Goal: Task Accomplishment & Management: Complete application form

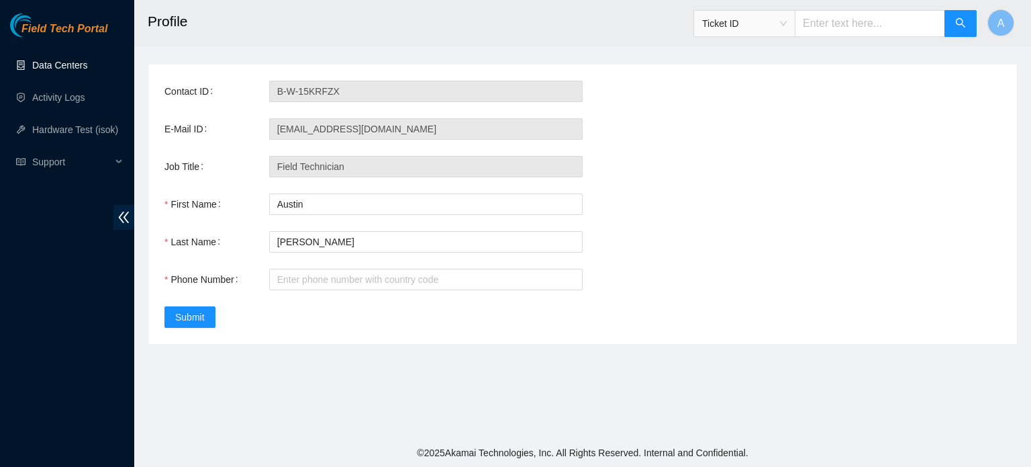
click at [68, 66] on link "Data Centers" at bounding box center [59, 65] width 55 height 11
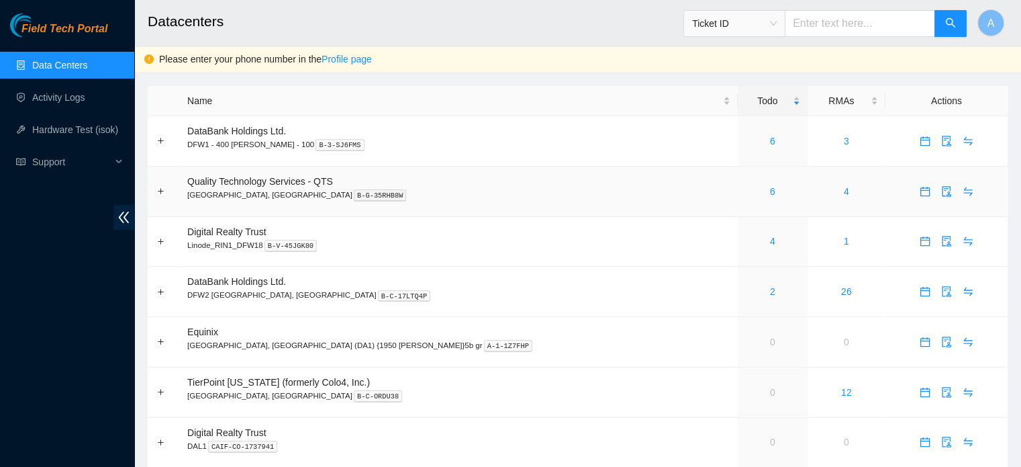
click at [320, 180] on span "Quality Technology Services - QTS" at bounding box center [260, 181] width 146 height 11
click at [770, 193] on link "6" at bounding box center [772, 191] width 5 height 11
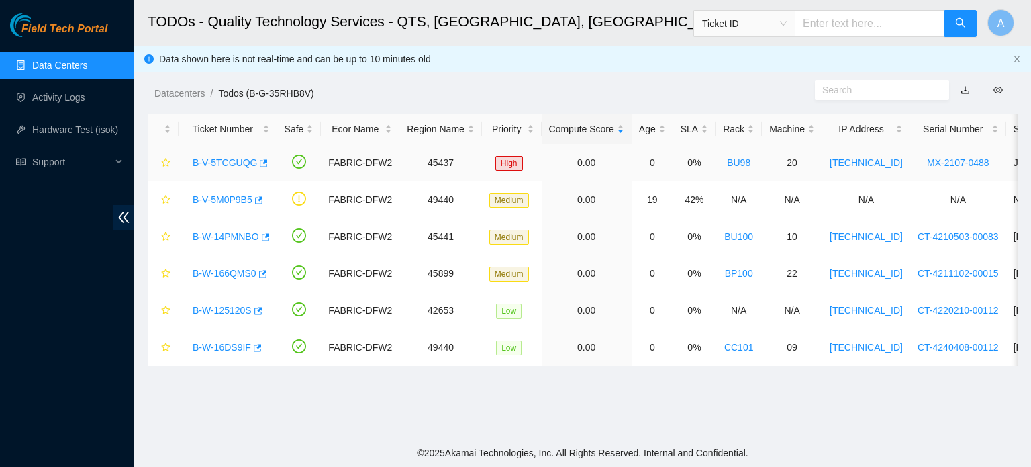
click at [234, 165] on link "B-V-5TCGUQG" at bounding box center [225, 162] width 64 height 11
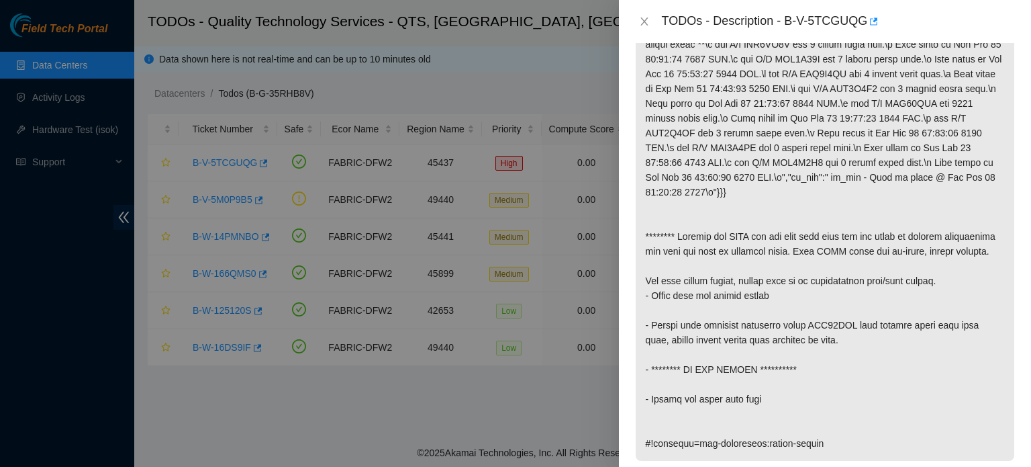
scroll to position [295, 0]
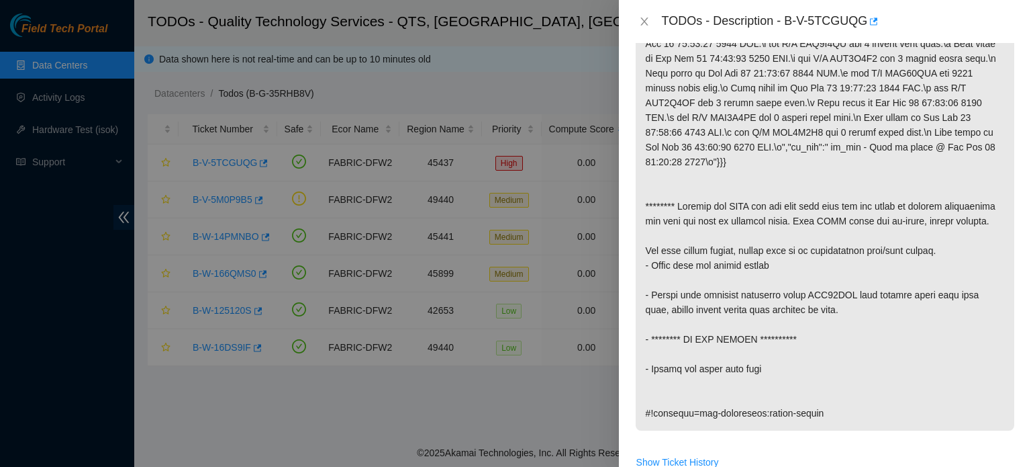
click at [444, 173] on div at bounding box center [515, 233] width 1031 height 467
click at [640, 20] on icon "close" at bounding box center [644, 21] width 11 height 11
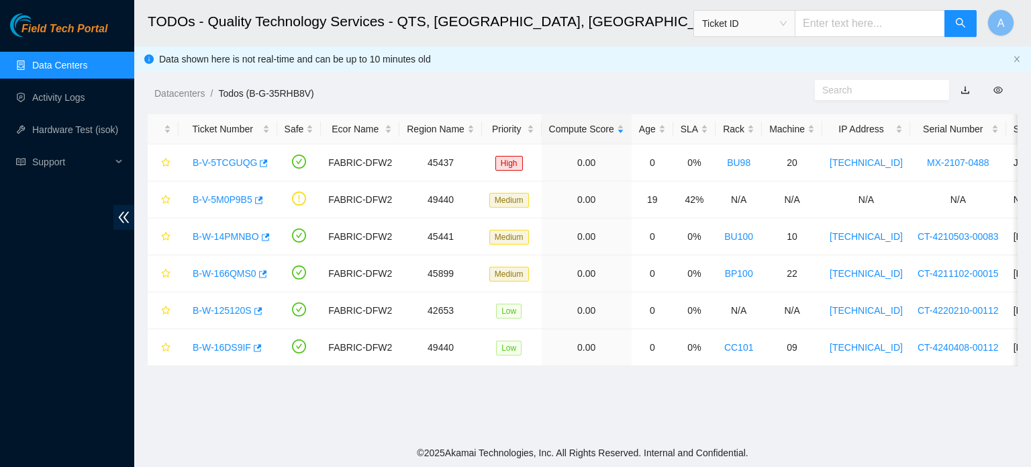
scroll to position [340, 0]
click at [215, 163] on link "B-V-5TCGUQG" at bounding box center [225, 162] width 64 height 11
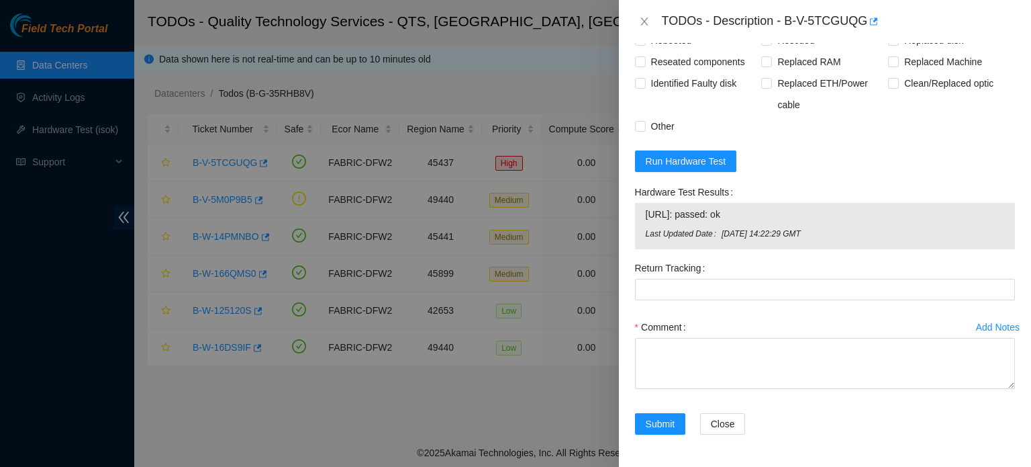
scroll to position [836, 0]
click at [691, 156] on span "Run Hardware Test" at bounding box center [686, 161] width 81 height 15
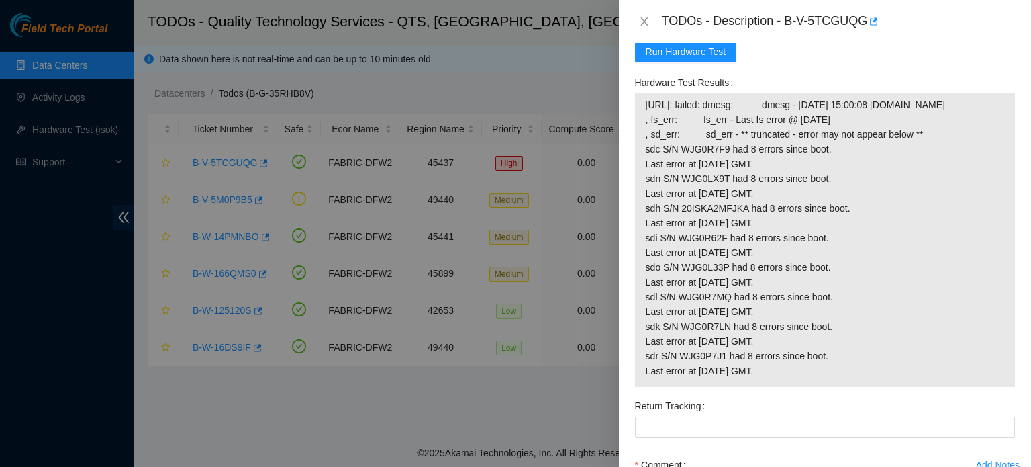
scroll to position [933, 0]
drag, startPoint x: 786, startPoint y: 254, endPoint x: 736, endPoint y: 379, distance: 134.0
click at [736, 378] on span "23.215.48.215: failed: dmesg: dmesg - Sep 17 15:00:08 a23-215-48-215.deploy.aka…" at bounding box center [825, 237] width 359 height 281
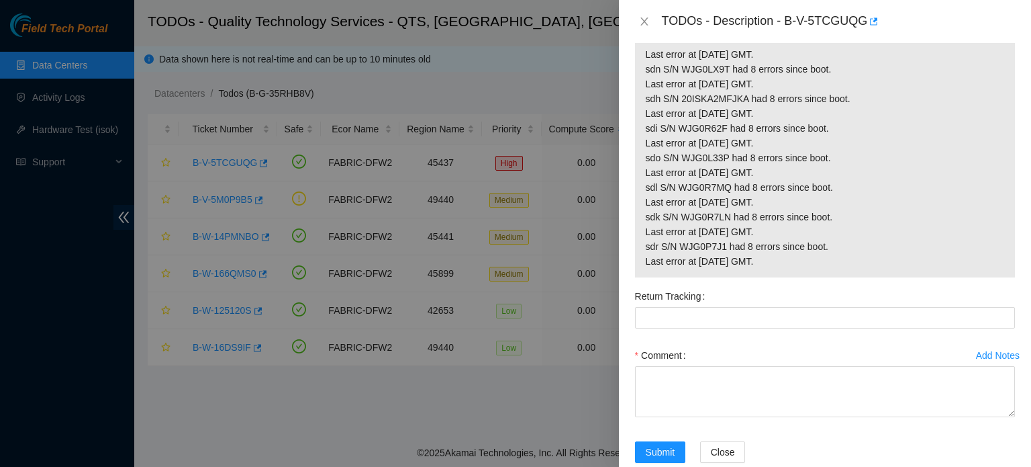
scroll to position [1043, 0]
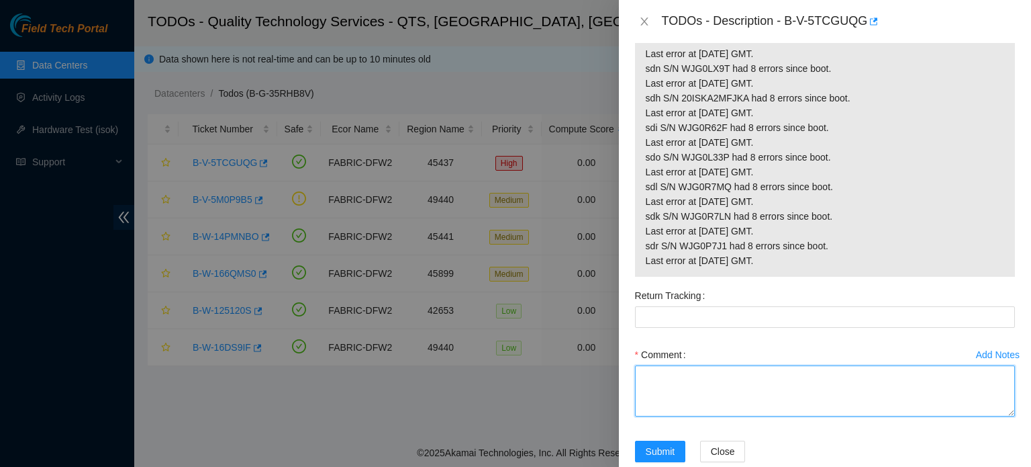
click at [712, 408] on textarea "Comment" at bounding box center [825, 390] width 380 height 51
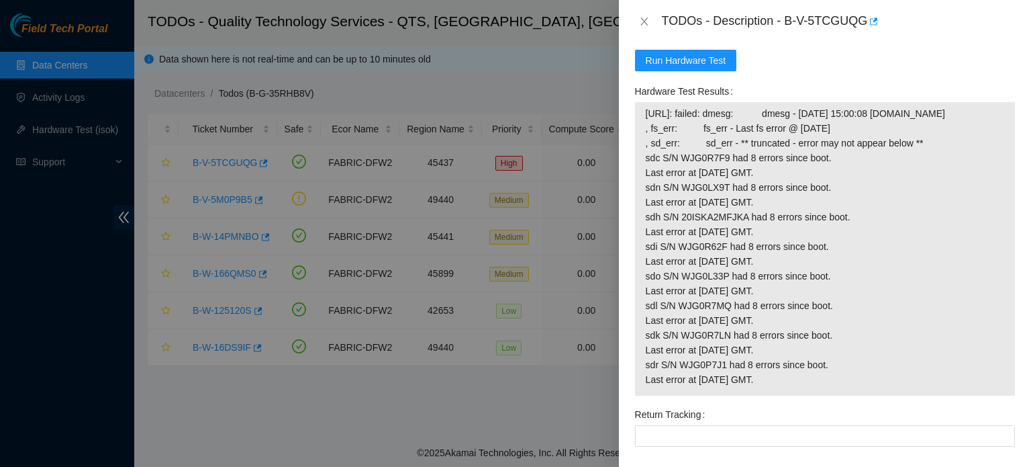
scroll to position [919, 0]
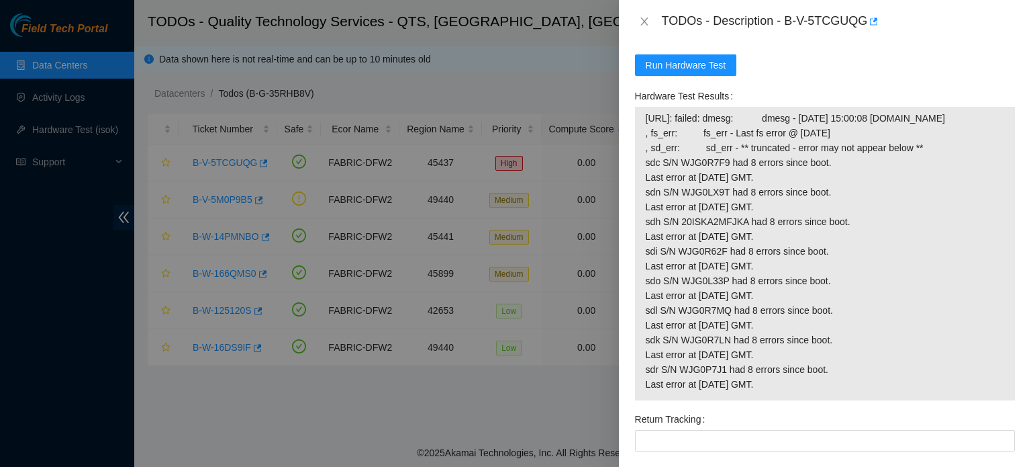
drag, startPoint x: 647, startPoint y: 134, endPoint x: 874, endPoint y: 416, distance: 362.9
click at [874, 391] on span "23.215.48.215: failed: dmesg: dmesg - Sep 17 15:00:08 a23-215-48-215.deploy.aka…" at bounding box center [825, 251] width 359 height 281
copy span "23.215.48.215: failed: dmesg: dmesg - Sep 17 15:00:08 a23-215-48-215.deploy.aka…"
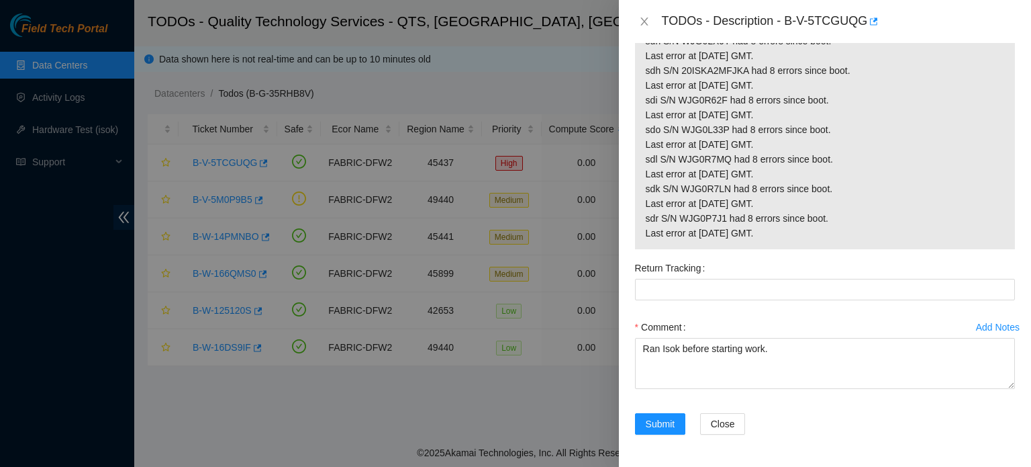
scroll to position [1098, 0]
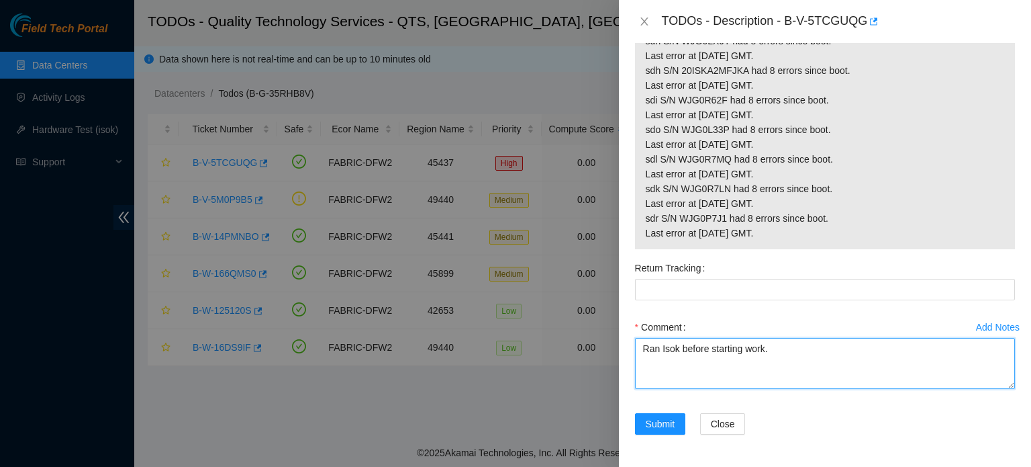
click at [806, 373] on textarea "Ran Isok before starting work." at bounding box center [825, 363] width 380 height 51
paste textarea "23.215.48.215: failed: dmesg: dmesg - Sep 17 15:00:08 a23-215-48-215.deploy.aka…"
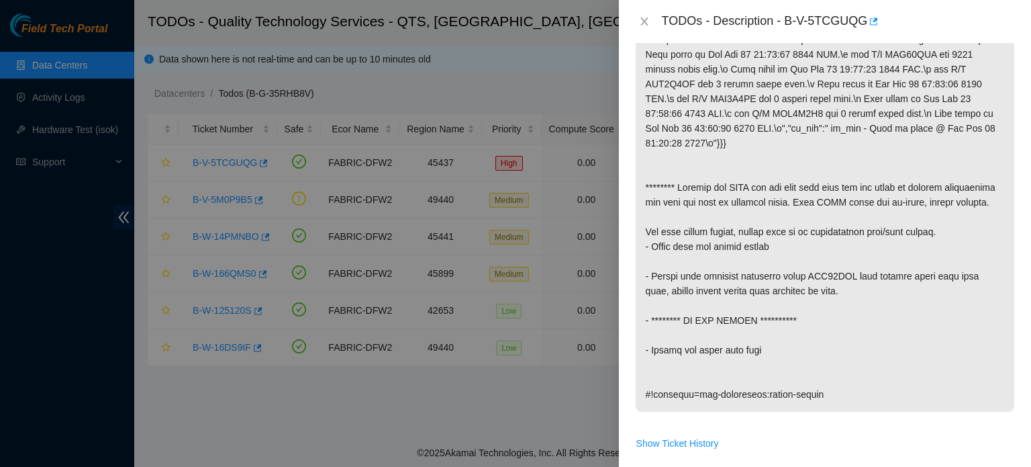
scroll to position [199, 0]
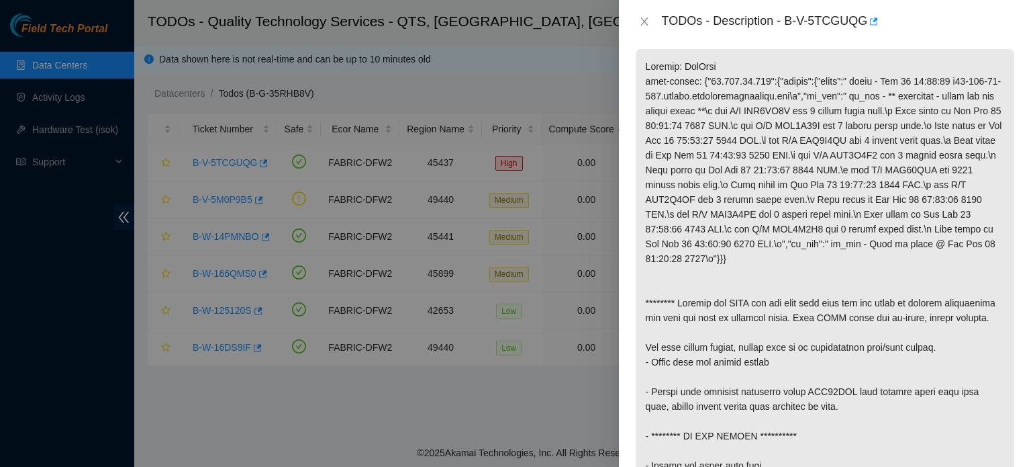
click at [967, 416] on p at bounding box center [825, 288] width 379 height 478
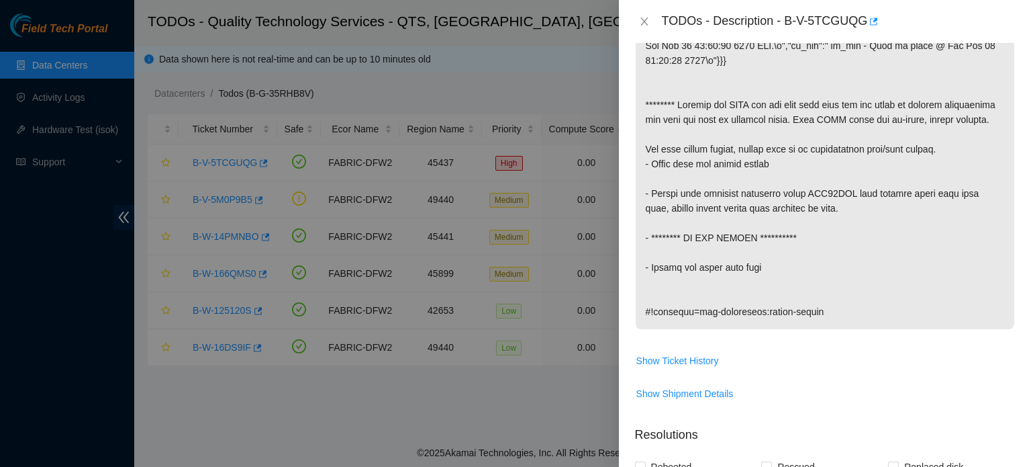
scroll to position [399, 0]
click at [714, 301] on p at bounding box center [825, 88] width 379 height 478
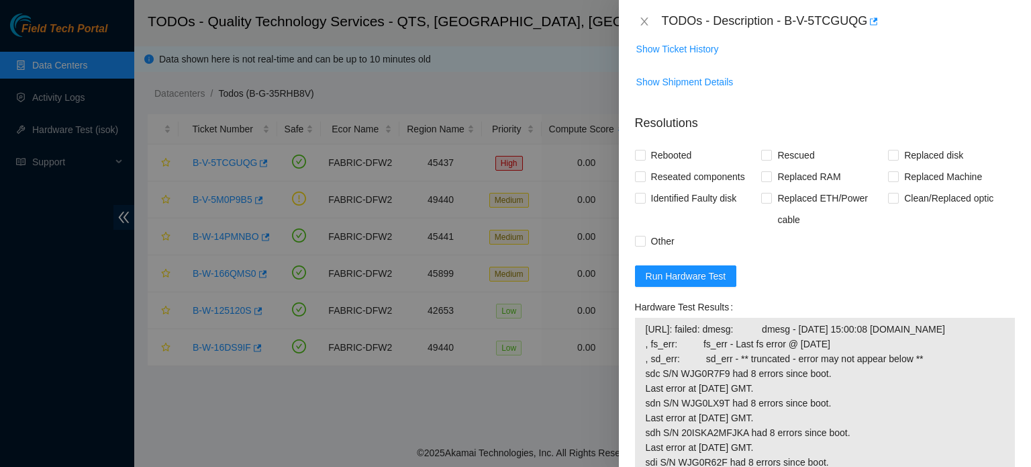
scroll to position [706, 0]
click at [698, 285] on span "Run Hardware Test" at bounding box center [686, 278] width 81 height 15
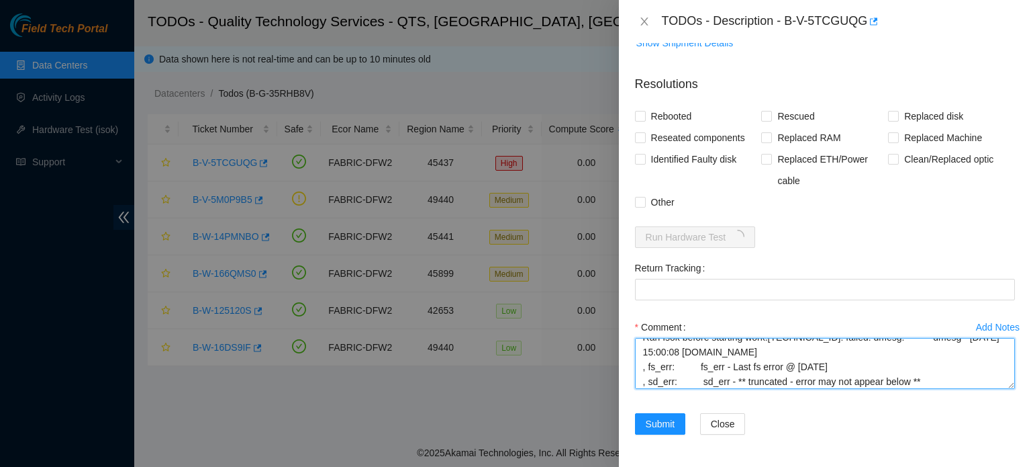
scroll to position [0, 0]
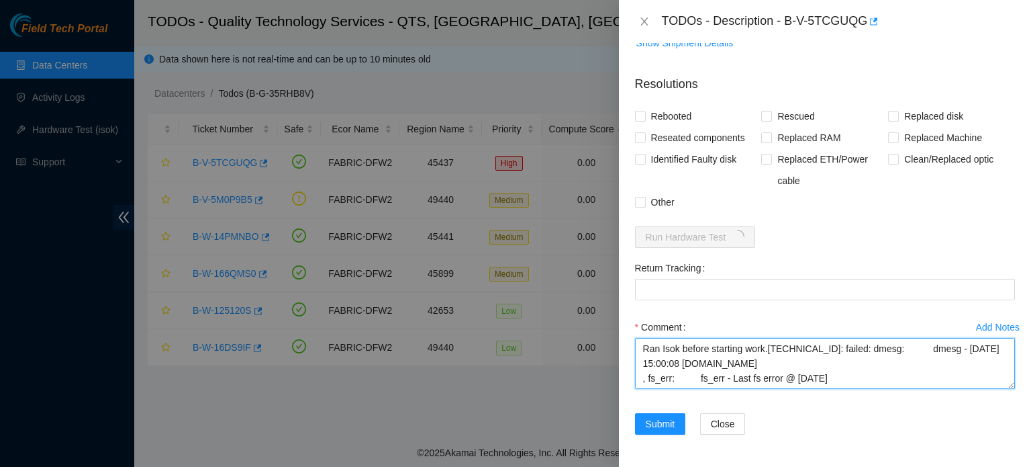
click at [765, 350] on textarea "Ran Isok before starting work.23.215.48.215: failed: dmesg: dmesg - Sep 17 15:0…" at bounding box center [825, 363] width 380 height 51
click at [766, 348] on textarea "Ran Isok before starting work.23.215.48.215: failed: dmesg: dmesg - Sep 17 15:0…" at bounding box center [825, 363] width 380 height 51
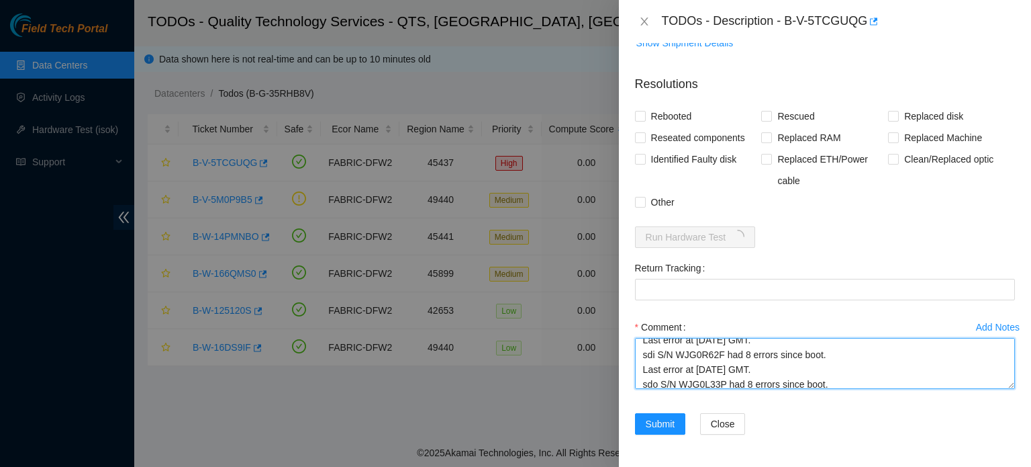
scroll to position [295, 0]
click at [728, 365] on textarea "Ran Isok before starting work. 23.215.48.215: failed: dmesg: dmesg - Sep 17 15:…" at bounding box center [825, 363] width 380 height 51
click at [699, 379] on textarea "Ran Isok before starting work. 23.215.48.215: failed: dmesg: dmesg - Sep 17 15:…" at bounding box center [825, 363] width 380 height 51
type textarea "Ran Isok before starting work. 23.215.48.215: failed: dmesg: dmesg - Sep 17 15:…"
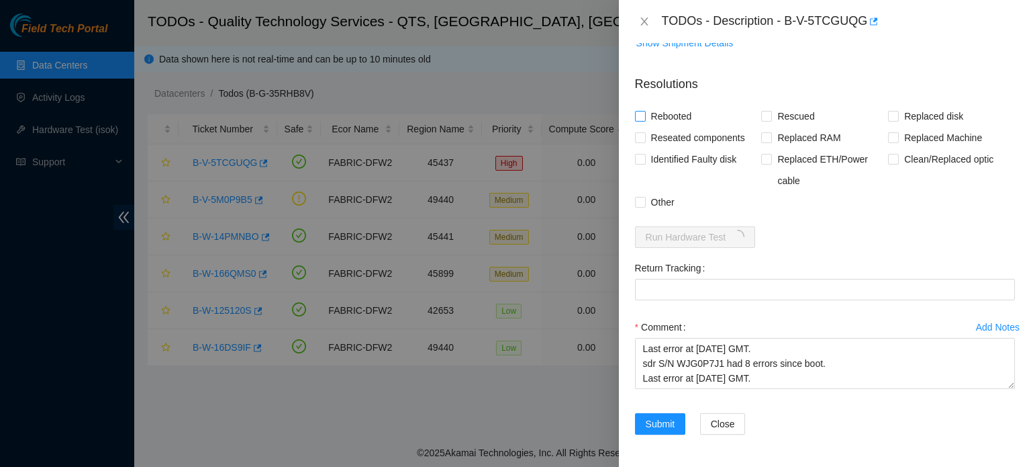
click at [671, 119] on span "Rebooted" at bounding box center [672, 115] width 52 height 21
click at [645, 119] on input "Rebooted" at bounding box center [639, 115] width 9 height 9
checkbox input "true"
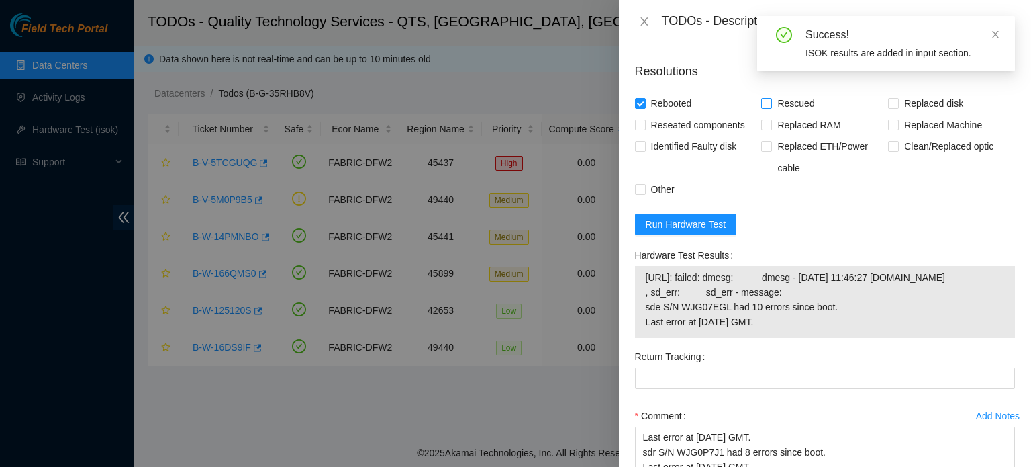
click at [789, 114] on span "Rescued" at bounding box center [796, 103] width 48 height 21
click at [771, 107] on input "Rescued" at bounding box center [765, 102] width 9 height 9
checkbox input "true"
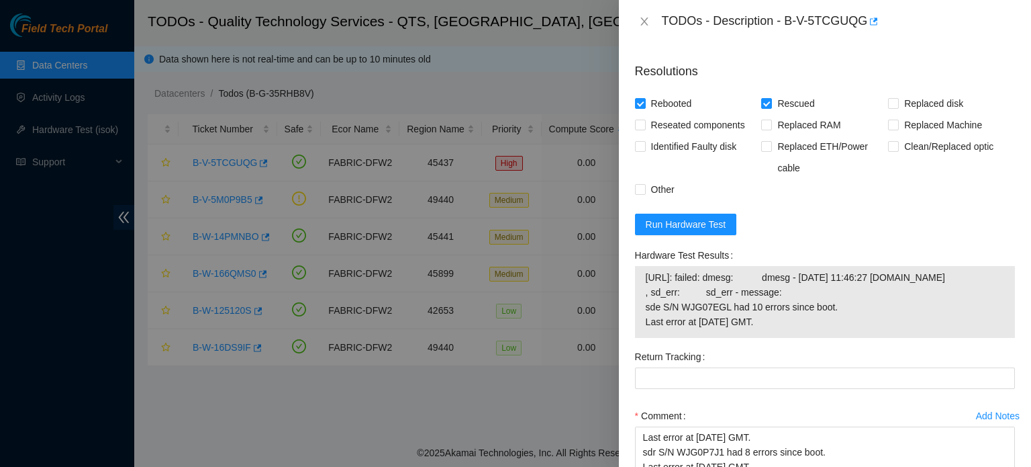
drag, startPoint x: 649, startPoint y: 290, endPoint x: 833, endPoint y: 348, distance: 192.4
click at [833, 329] on span "23.215.48.215: failed: dmesg: dmesg - Sep 18 11:46:27 a23-215-48-215.deploy.aka…" at bounding box center [825, 299] width 359 height 59
copy span "3.215.48.215: failed: dmesg: dmesg - Sep 18 11:46:27 a23-215-48-215.deploy.akam…"
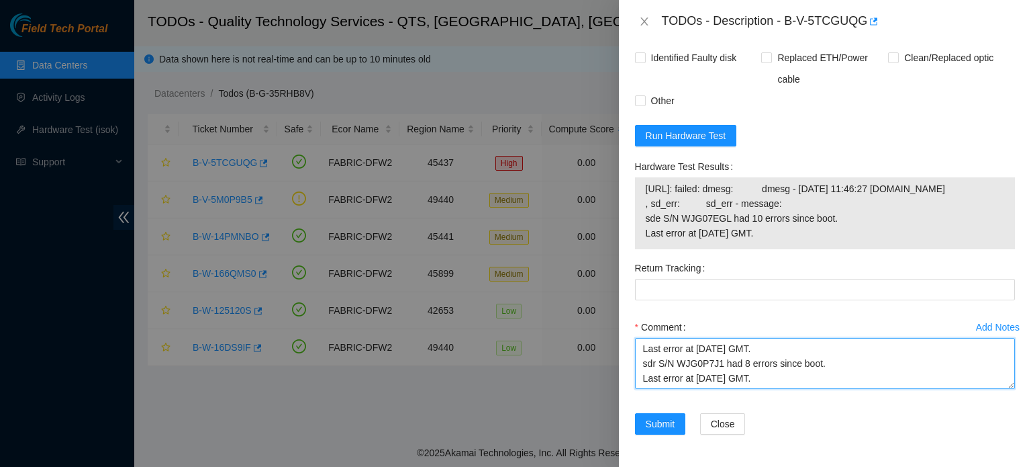
click at [778, 371] on textarea "Ran Isok before starting work. 23.215.48.215: failed: dmesg: dmesg - Sep 17 15:…" at bounding box center [825, 363] width 380 height 51
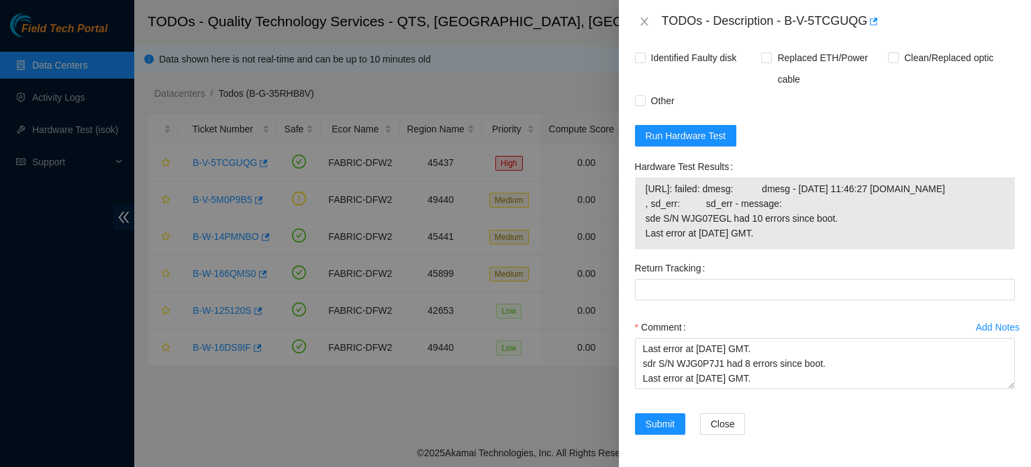
drag, startPoint x: 646, startPoint y: 175, endPoint x: 833, endPoint y: 235, distance: 196.2
click at [833, 235] on span "23.215.48.215: failed: dmesg: dmesg - Sep 18 11:46:27 a23-215-48-215.deploy.aka…" at bounding box center [825, 210] width 359 height 59
copy span "23.215.48.215: failed: dmesg: dmesg - Sep 18 11:46:27 a23-215-48-215.deploy.aka…"
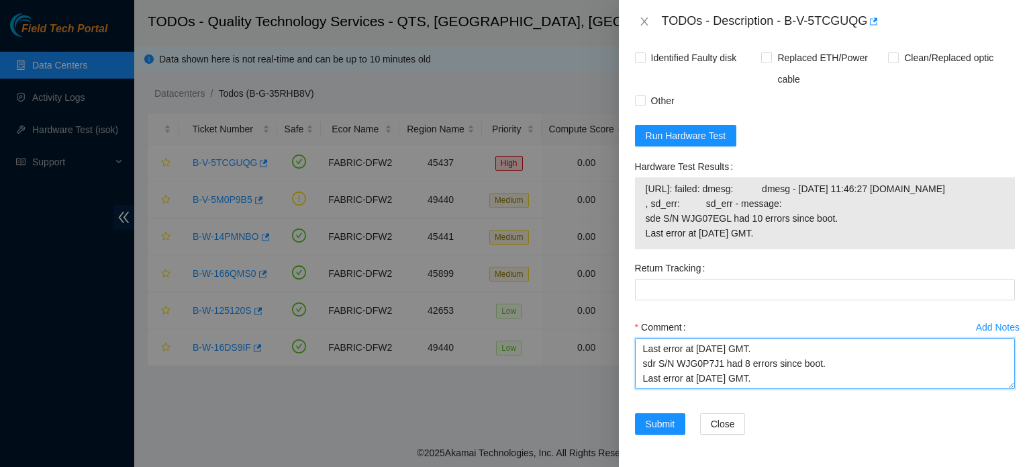
click at [656, 373] on textarea "Ran Isok before starting work. 23.215.48.215: failed: dmesg: dmesg - Sep 17 15:…" at bounding box center [825, 363] width 380 height 51
paste textarea "23.215.48.215: failed: dmesg: dmesg - Sep 18 11:46:27 a23-215-48-215.deploy.aka…"
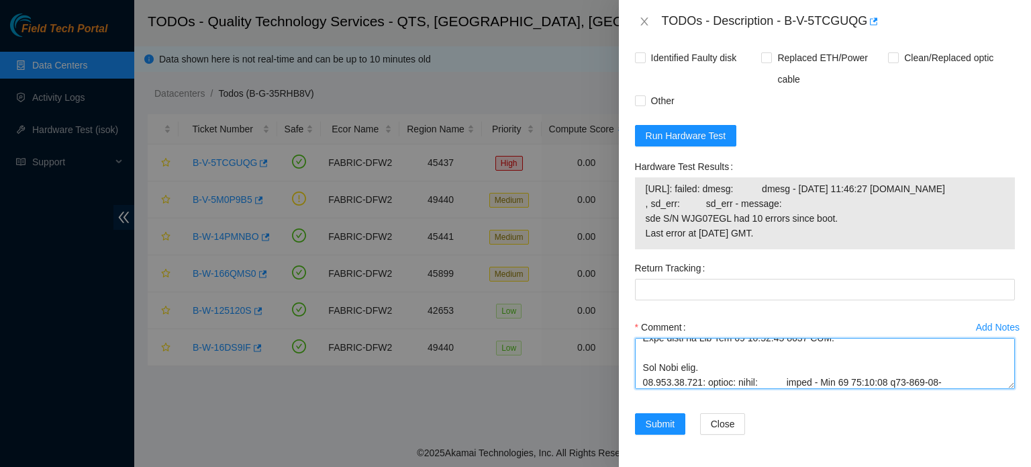
scroll to position [301, 0]
click at [696, 357] on textarea "Comment" at bounding box center [825, 363] width 380 height 51
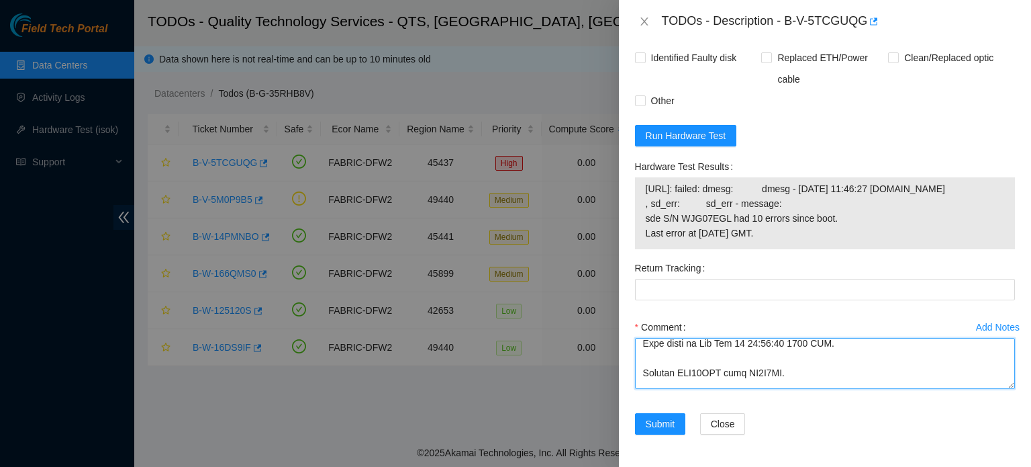
scroll to position [306, 0]
click at [790, 367] on textarea "Comment" at bounding box center [825, 363] width 380 height 51
click at [748, 367] on textarea "Comment" at bounding box center [825, 363] width 380 height 51
click at [789, 367] on textarea "Comment" at bounding box center [825, 363] width 380 height 51
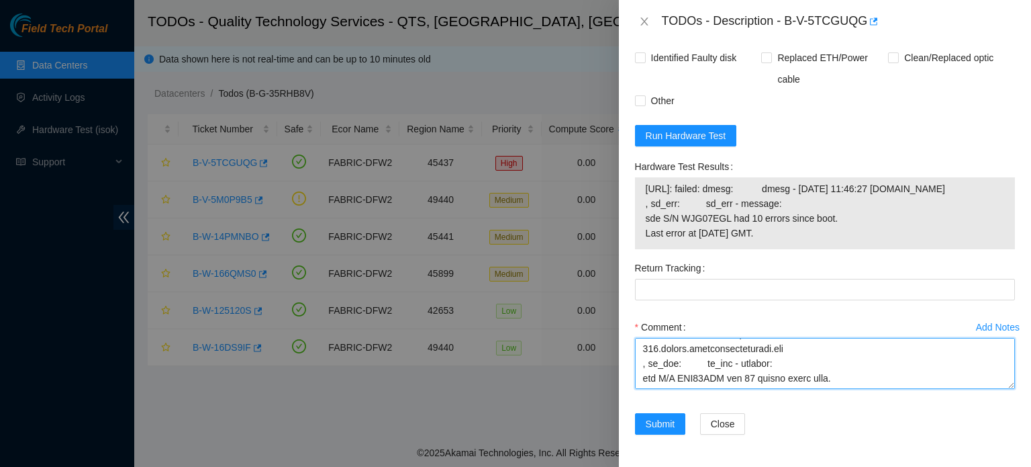
scroll to position [398, 0]
click at [830, 378] on textarea "Comment" at bounding box center [825, 363] width 380 height 51
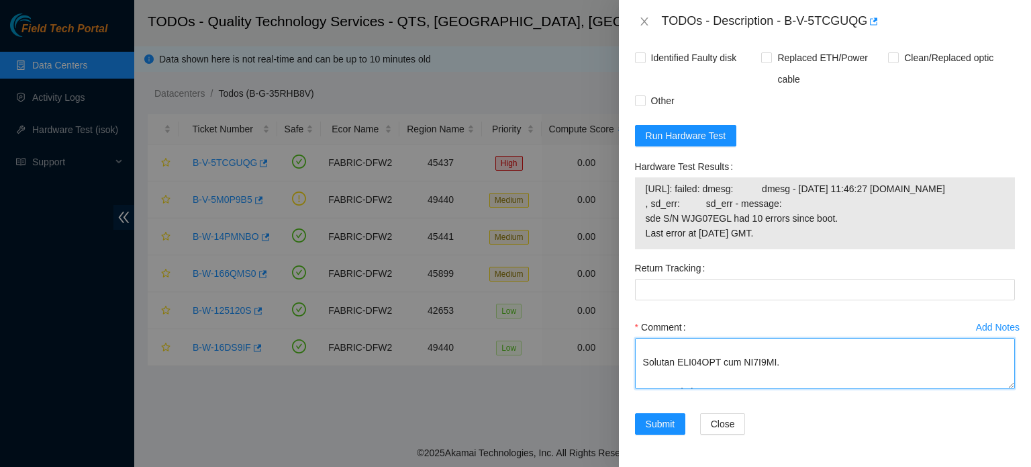
scroll to position [312, 0]
click at [795, 370] on textarea "Comment" at bounding box center [825, 363] width 380 height 51
click at [778, 373] on textarea "Comment" at bounding box center [825, 363] width 380 height 51
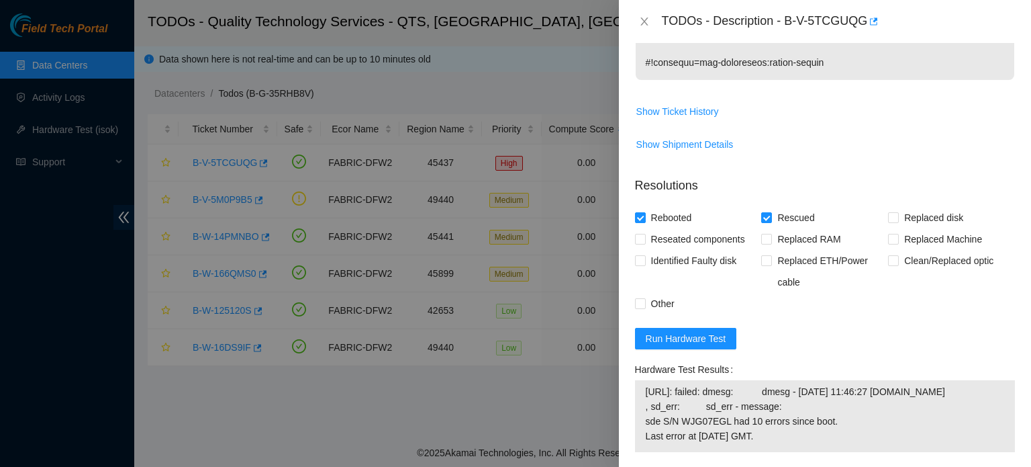
scroll to position [643, 0]
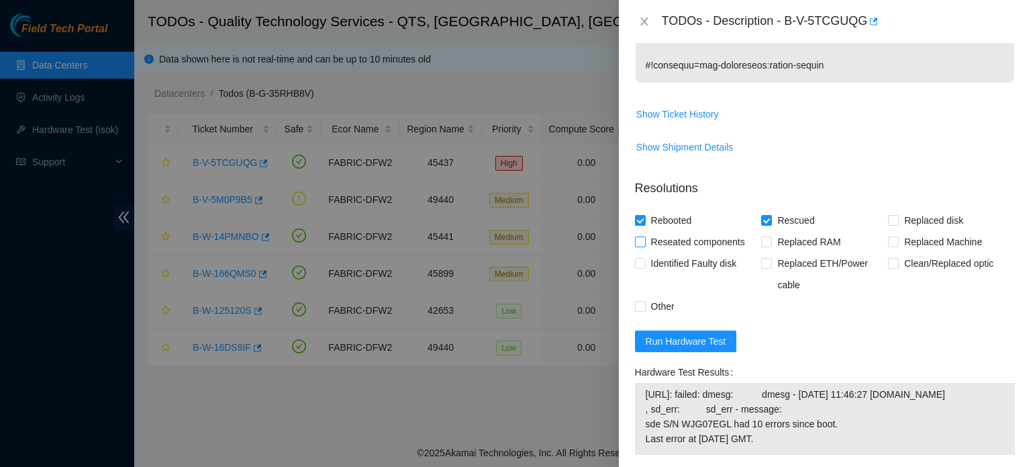
type textarea "Ran Isok before starting work. 23.215.48.215: failed: dmesg: dmesg - Sep 17 15:…"
click at [650, 251] on span "Reseated components" at bounding box center [698, 241] width 105 height 21
click at [645, 246] on input "Reseated components" at bounding box center [639, 240] width 9 height 9
checkbox input "true"
click at [773, 231] on span "Rescued" at bounding box center [796, 219] width 48 height 21
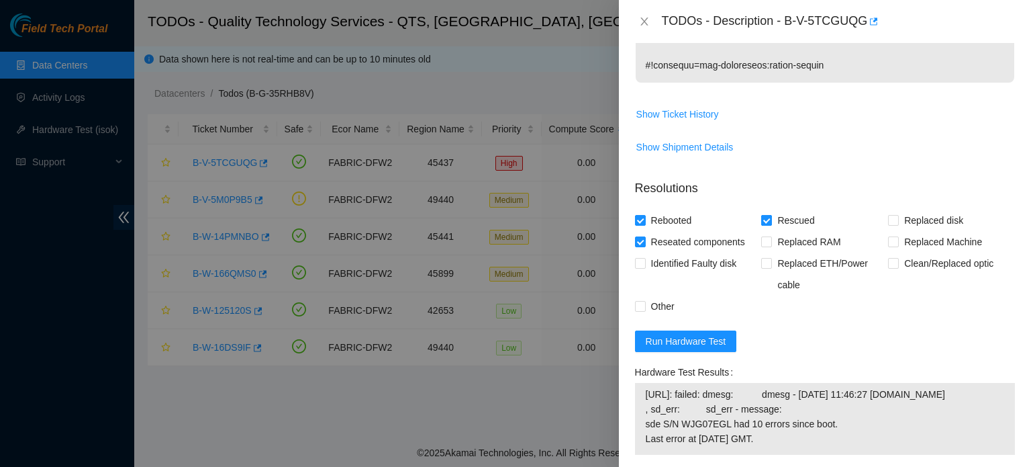
click at [771, 224] on input "Rescued" at bounding box center [765, 219] width 9 height 9
checkbox input "false"
click at [650, 317] on span "Other" at bounding box center [663, 305] width 34 height 21
click at [645, 310] on input "Other" at bounding box center [639, 305] width 9 height 9
checkbox input "true"
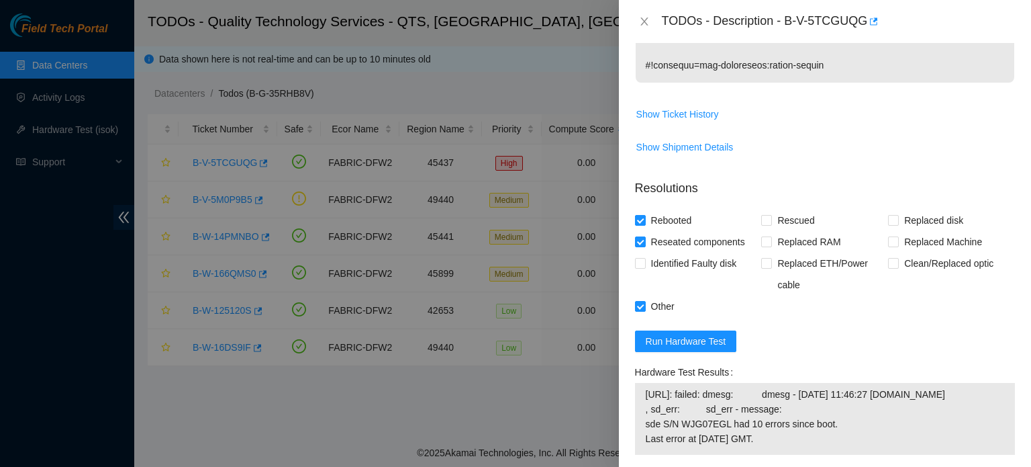
scroll to position [877, 0]
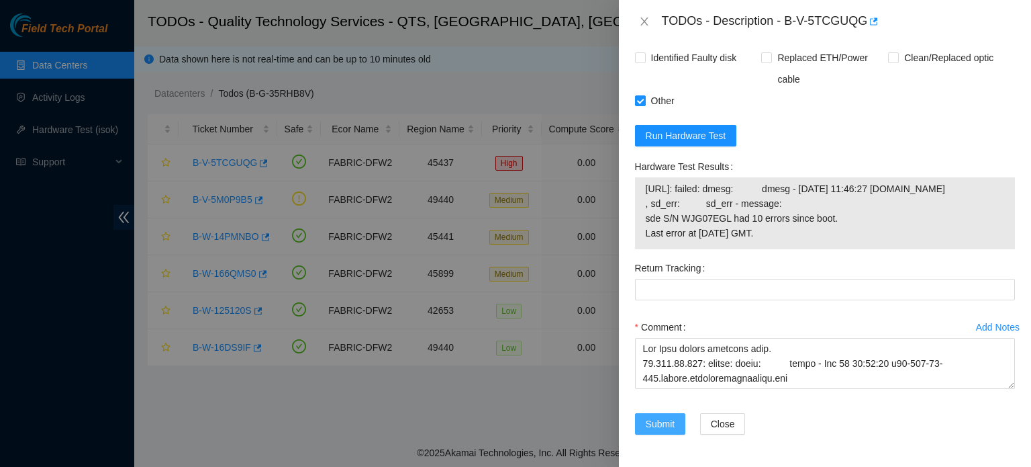
click at [663, 416] on button "Submit" at bounding box center [660, 423] width 51 height 21
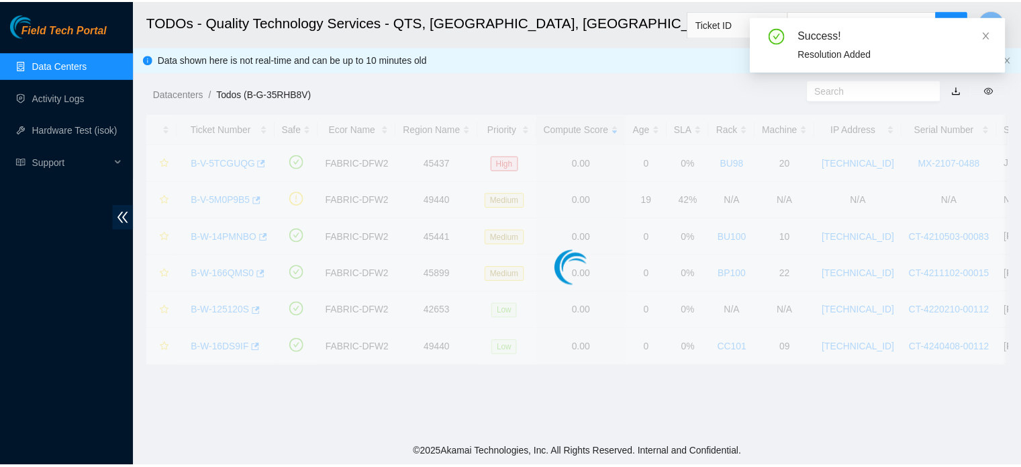
scroll to position [369, 0]
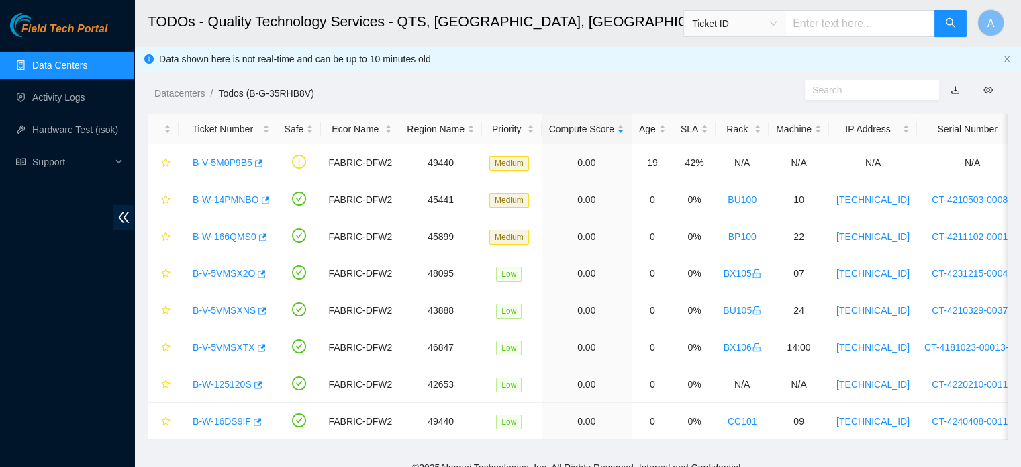
click at [777, 21] on span "Ticket ID" at bounding box center [734, 23] width 85 height 20
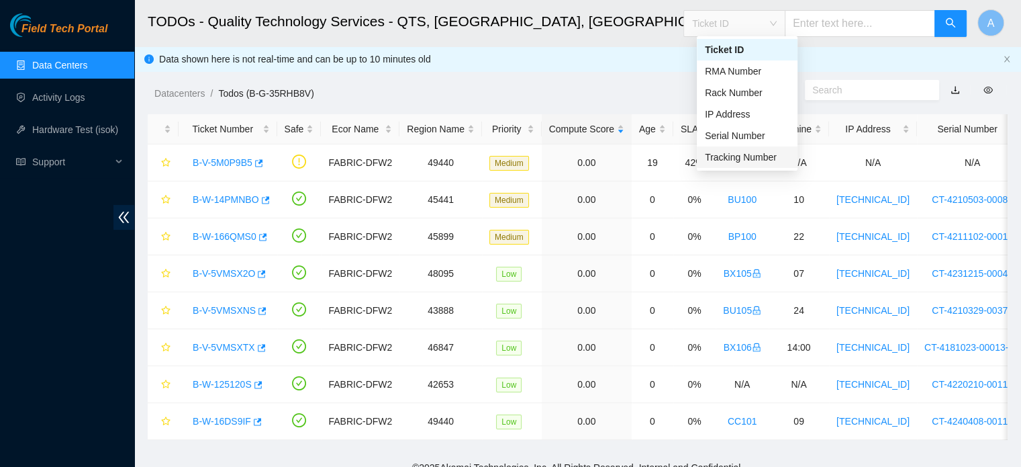
click at [737, 152] on div "Tracking Number" at bounding box center [747, 157] width 85 height 15
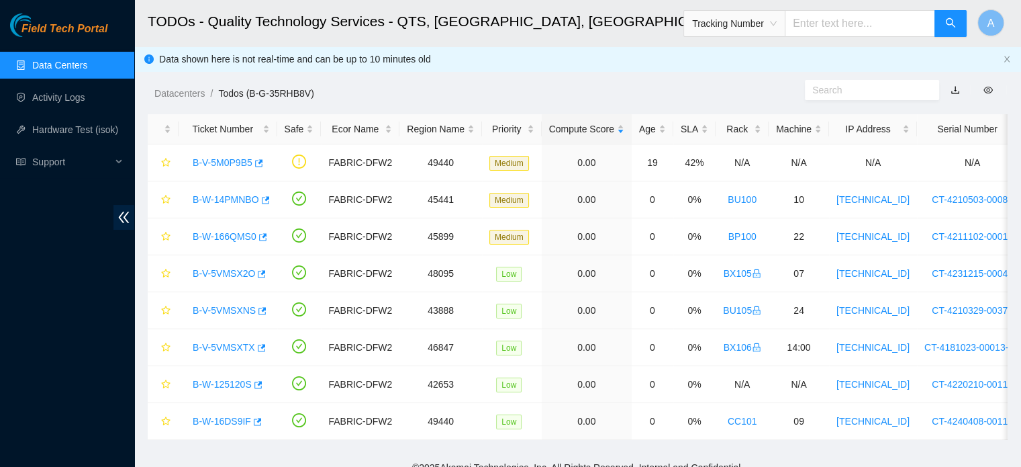
click at [851, 20] on input "text" at bounding box center [860, 23] width 150 height 27
paste input "414739615944"
type input "414739615944"
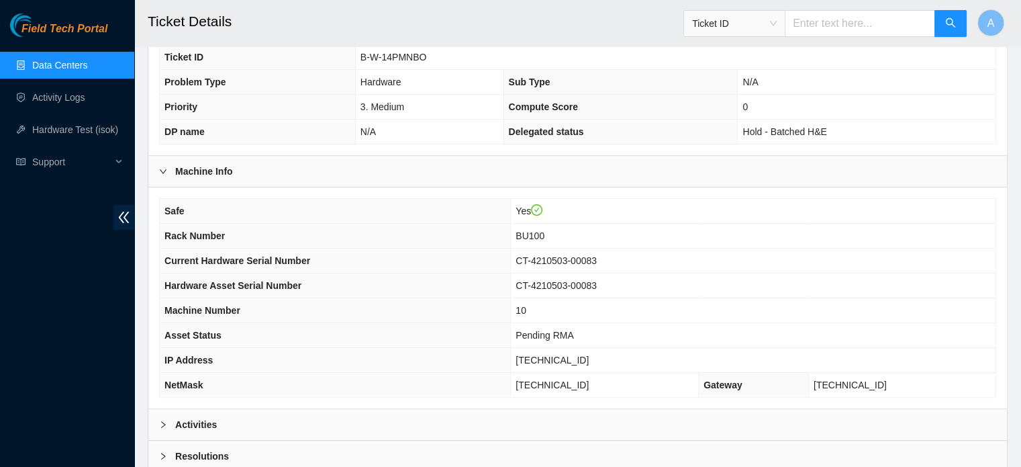
scroll to position [266, 0]
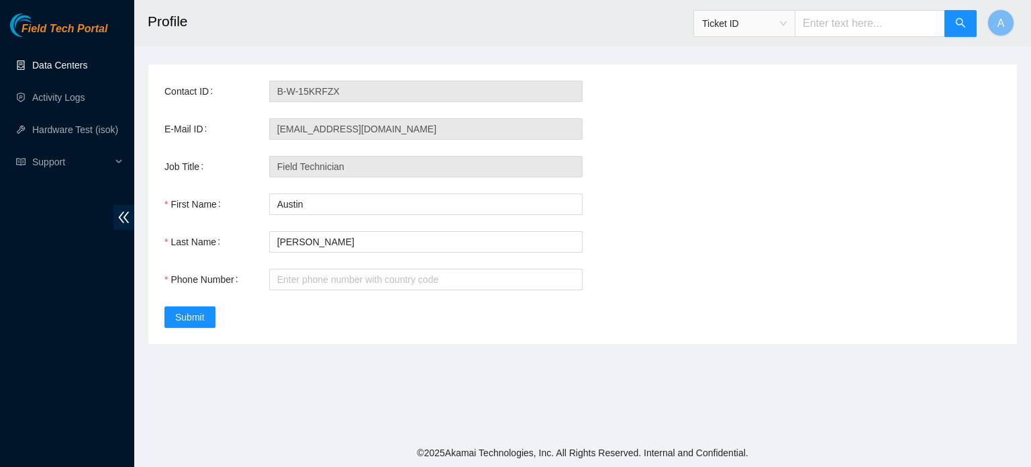
click at [86, 70] on link "Data Centers" at bounding box center [59, 65] width 55 height 11
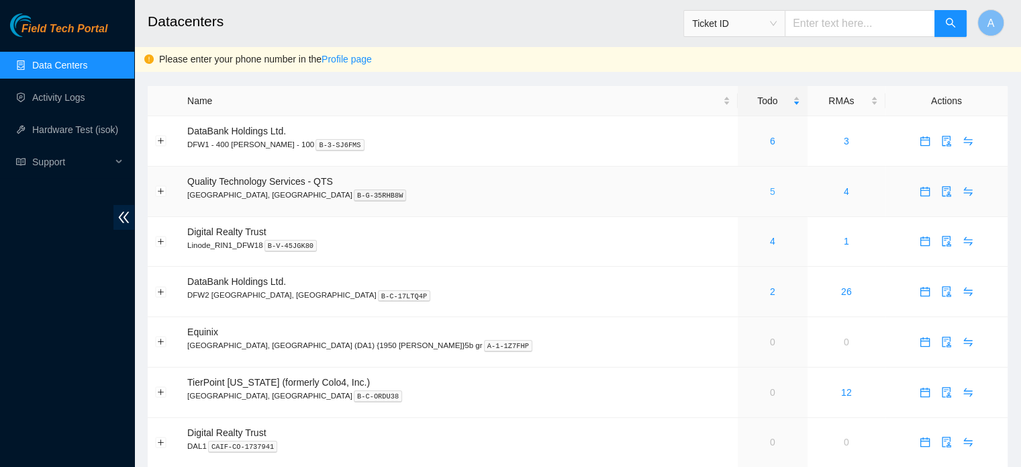
click at [770, 195] on link "5" at bounding box center [772, 191] width 5 height 11
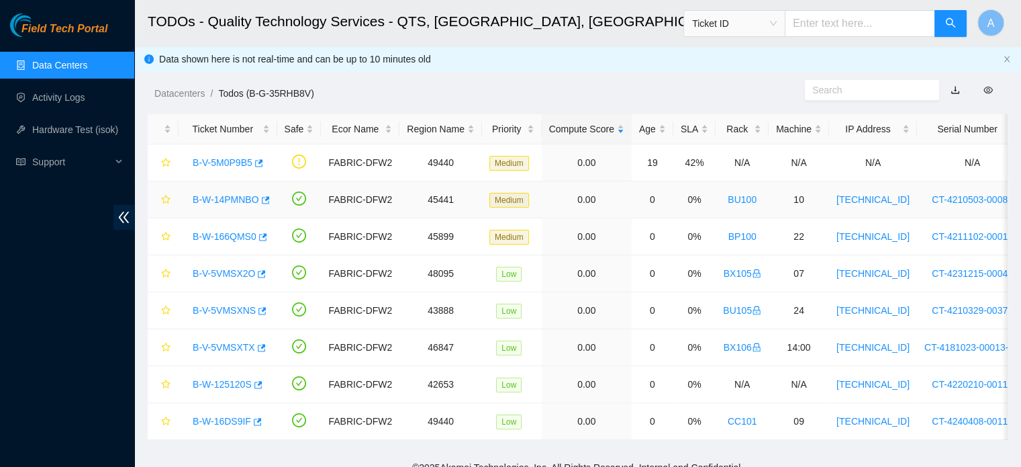
click at [246, 199] on link "B-W-14PMNBO" at bounding box center [226, 199] width 66 height 11
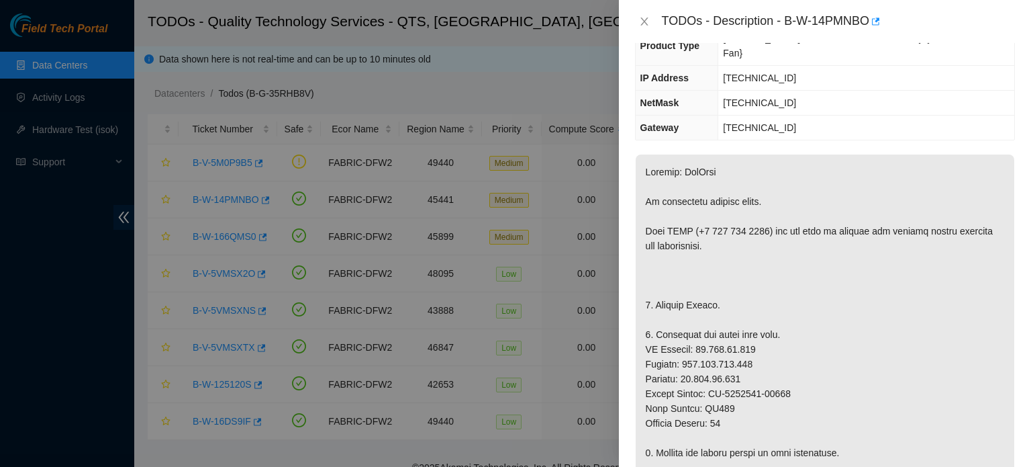
scroll to position [115, 0]
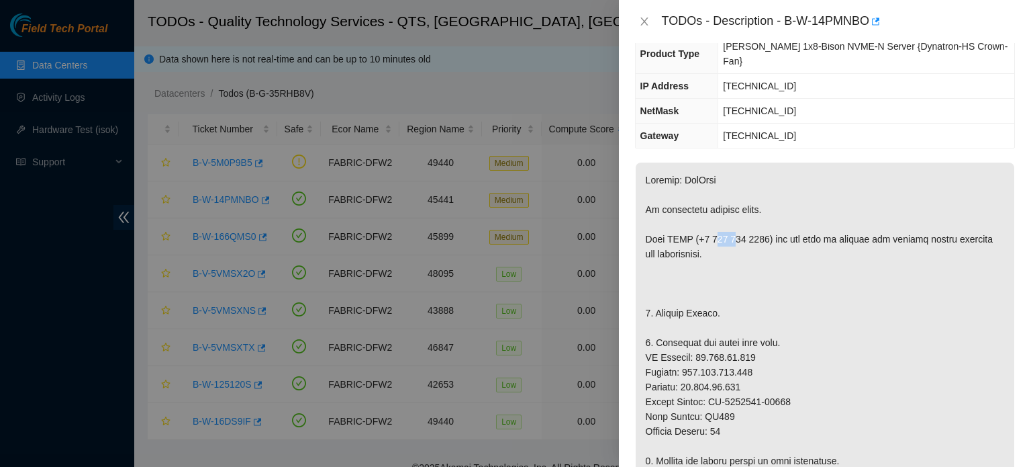
drag, startPoint x: 712, startPoint y: 207, endPoint x: 730, endPoint y: 209, distance: 19.0
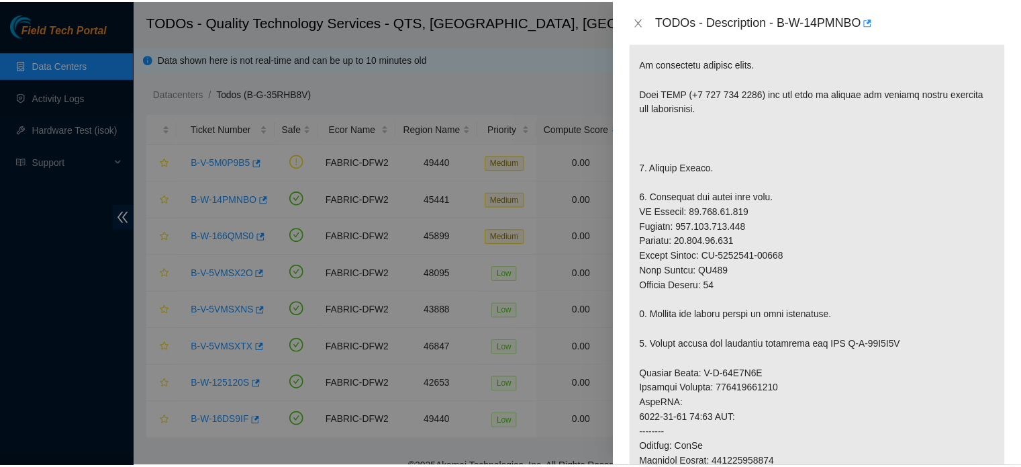
scroll to position [260, 0]
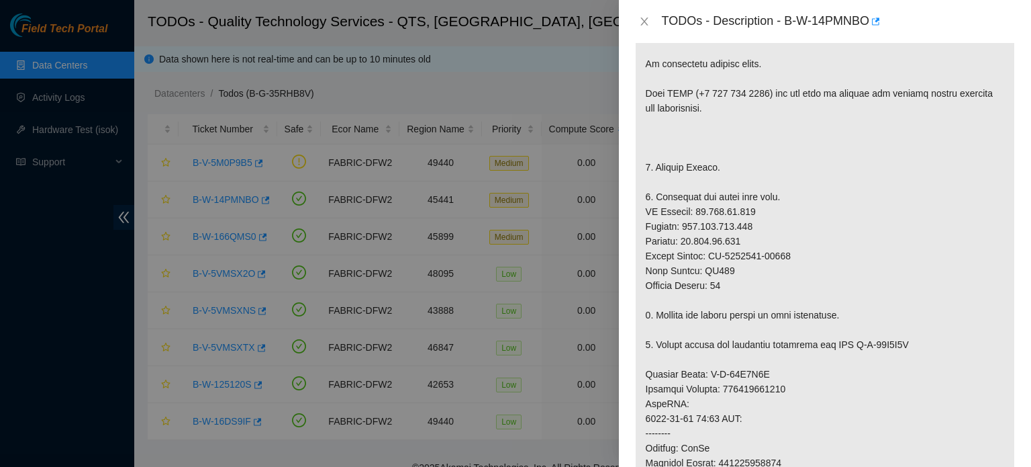
click at [516, 193] on div at bounding box center [515, 233] width 1031 height 467
click at [647, 21] on icon "close" at bounding box center [644, 21] width 11 height 11
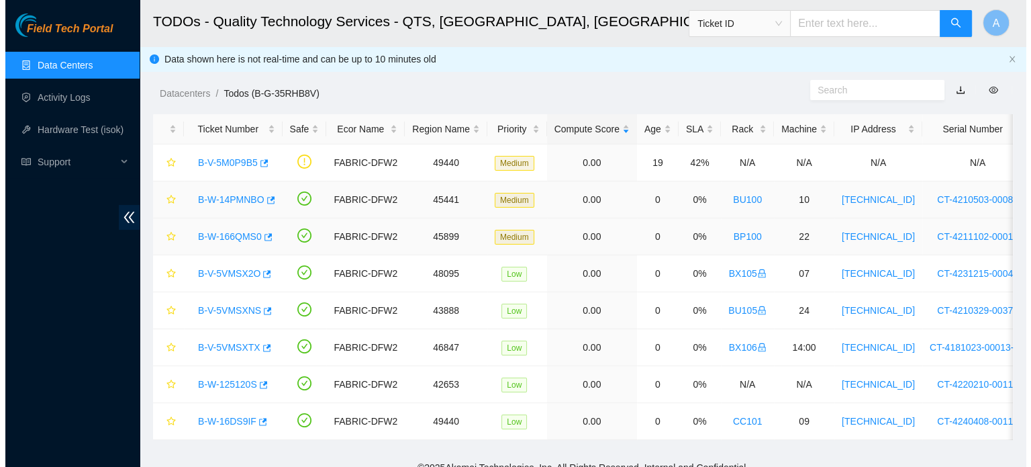
scroll to position [305, 0]
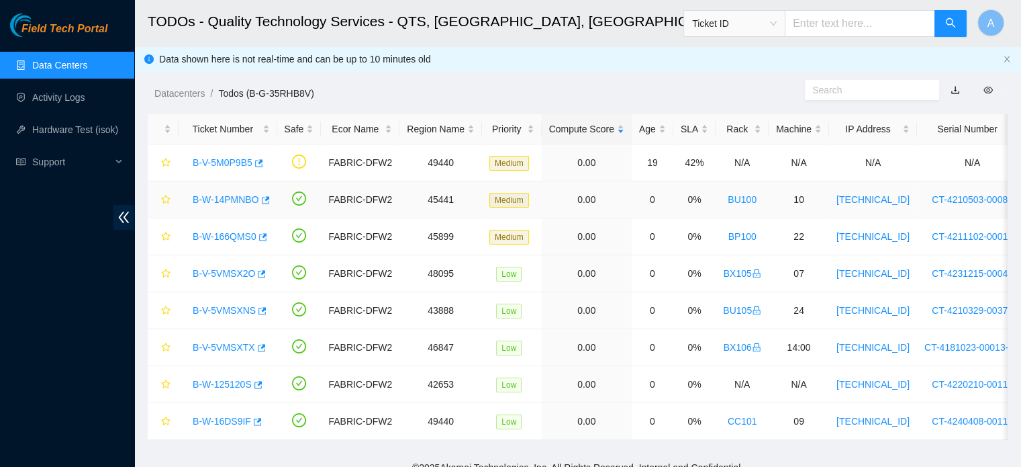
click at [215, 195] on link "B-W-14PMNBO" at bounding box center [226, 199] width 66 height 11
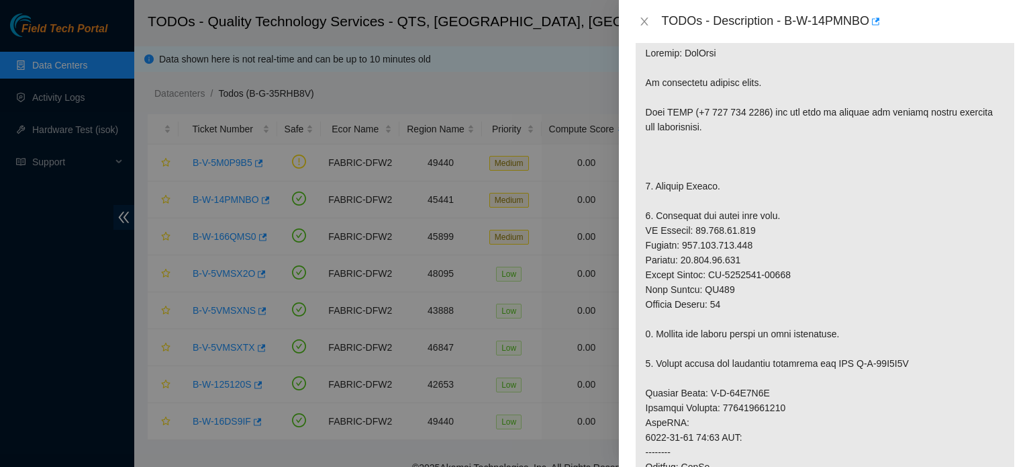
scroll to position [241, 0]
click at [728, 397] on p at bounding box center [825, 408] width 379 height 744
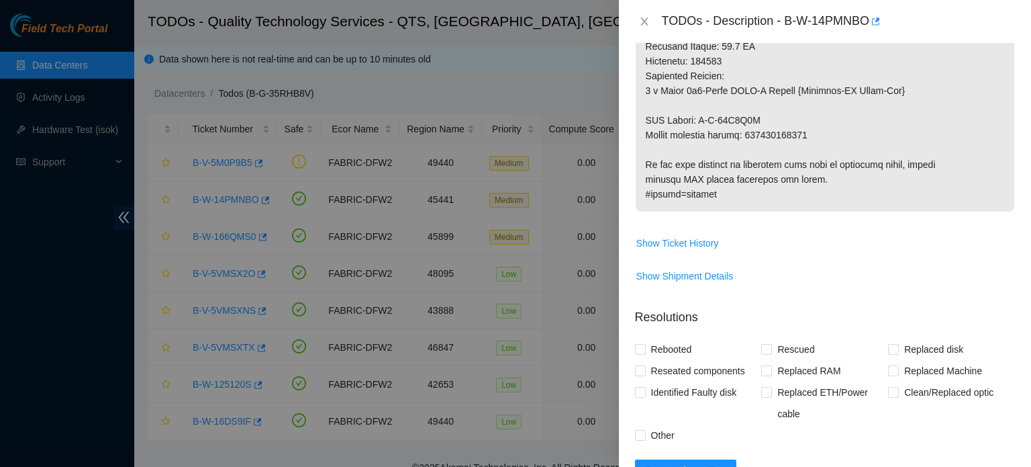
scroll to position [810, 0]
click at [687, 235] on span "Show Ticket History" at bounding box center [677, 242] width 83 height 15
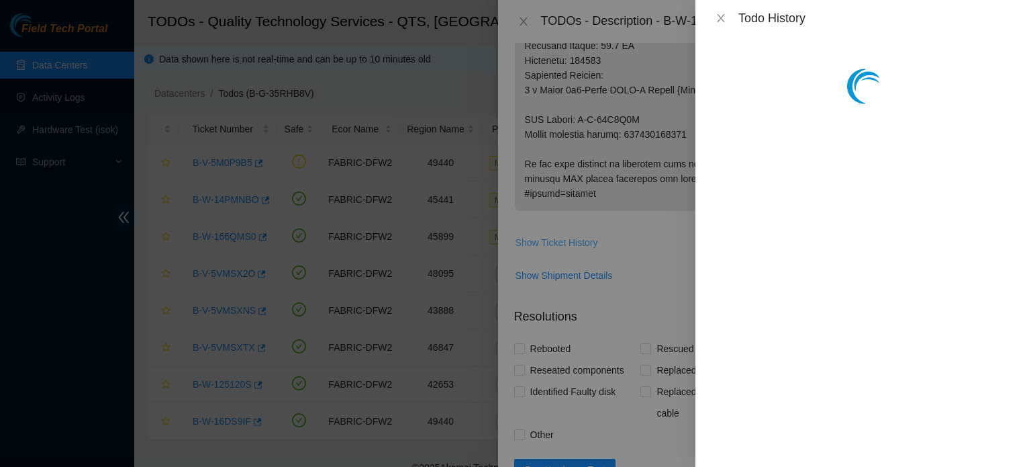
click at [687, 211] on div at bounding box center [515, 233] width 1031 height 467
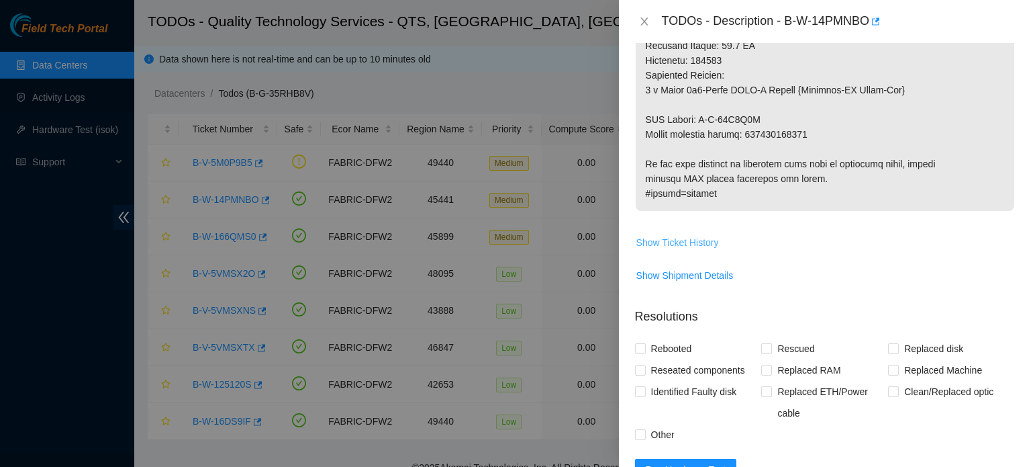
click at [687, 235] on span "Show Ticket History" at bounding box center [677, 242] width 83 height 15
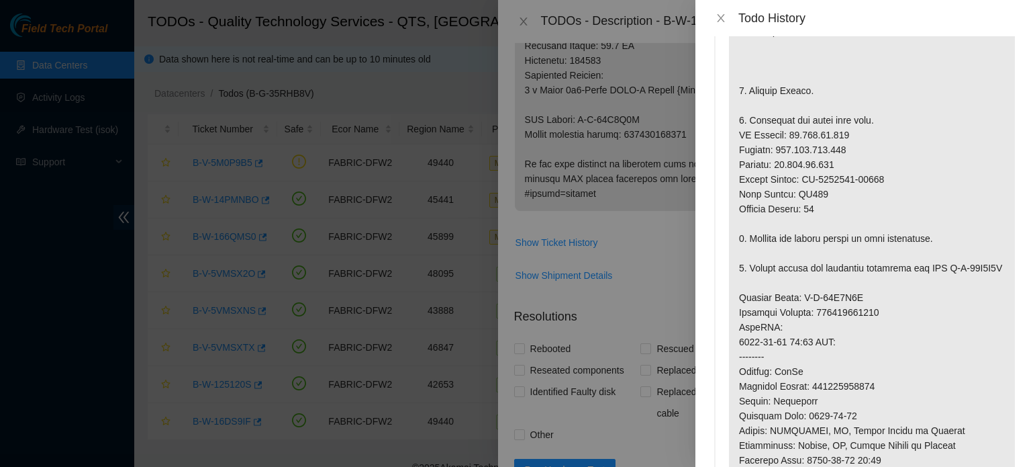
scroll to position [0, 0]
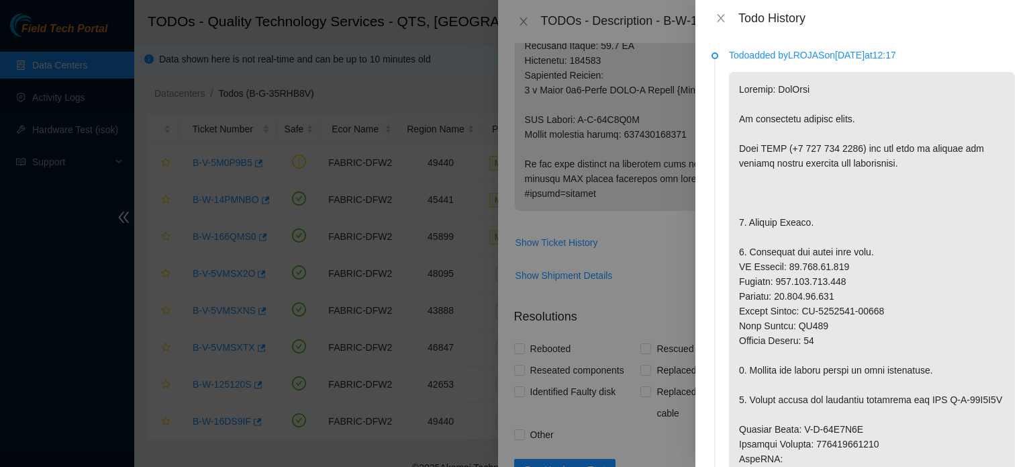
click at [617, 96] on div at bounding box center [515, 233] width 1031 height 467
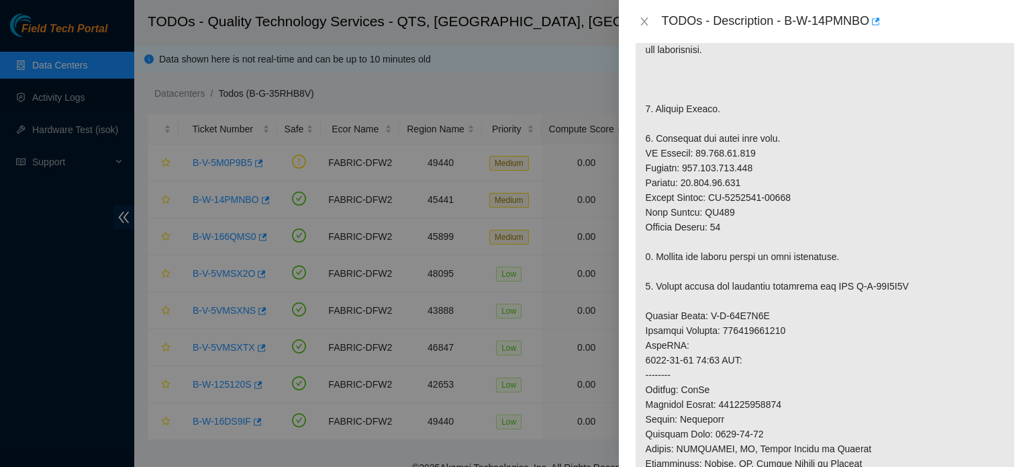
scroll to position [329, 0]
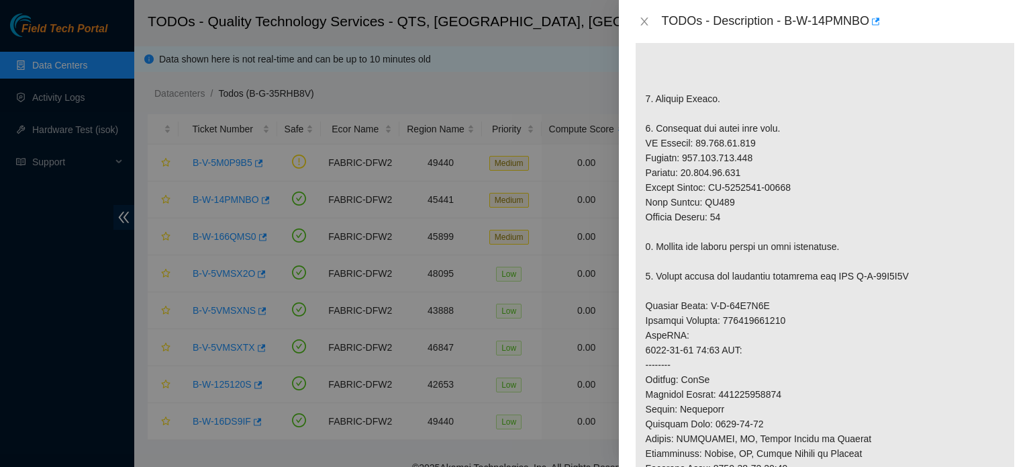
click at [789, 215] on p at bounding box center [825, 320] width 379 height 744
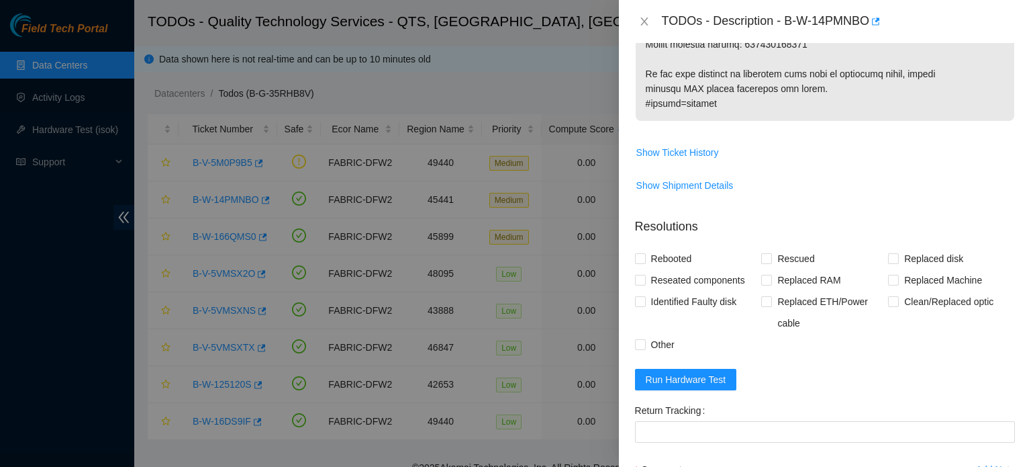
scroll to position [890, 0]
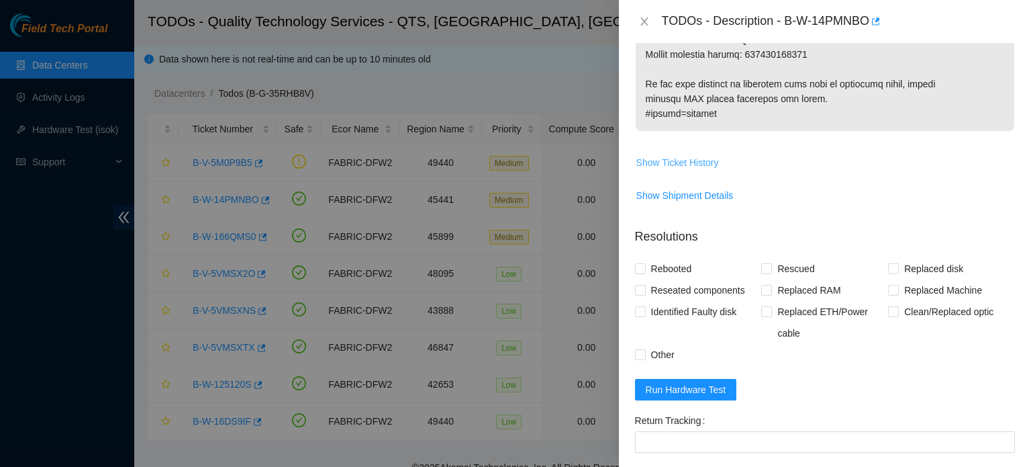
click at [681, 155] on span "Show Ticket History" at bounding box center [677, 162] width 83 height 15
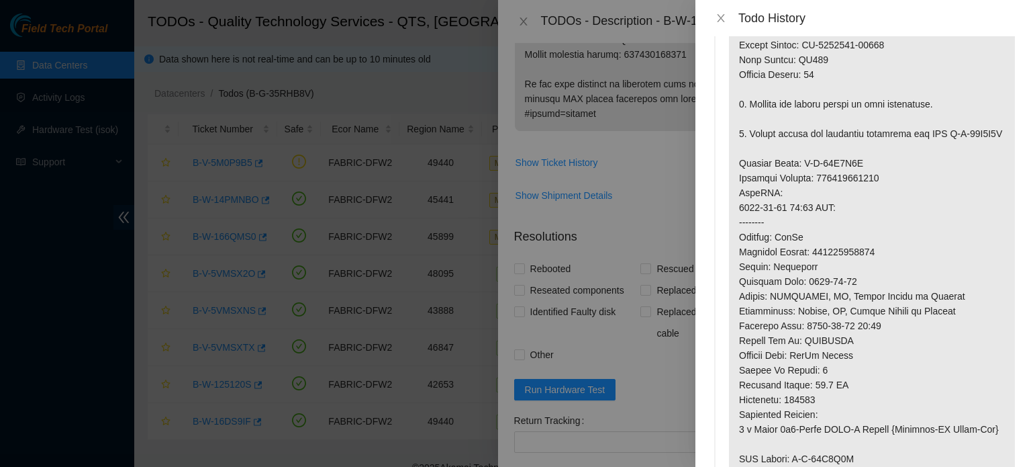
scroll to position [0, 0]
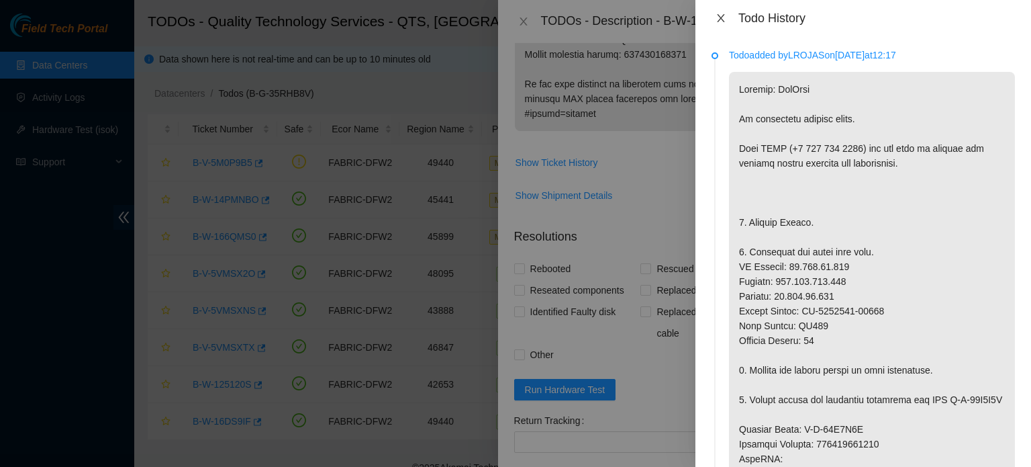
click at [719, 13] on icon "close" at bounding box center [721, 18] width 11 height 11
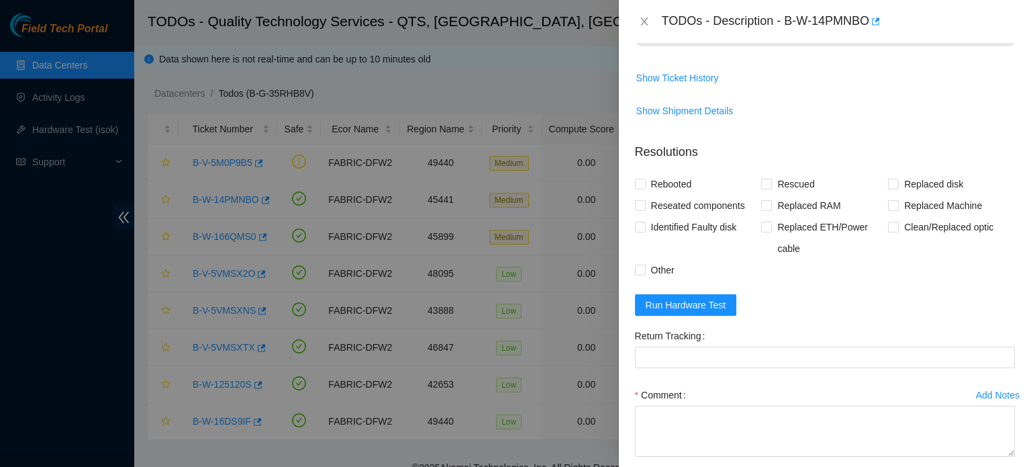
scroll to position [1012, 0]
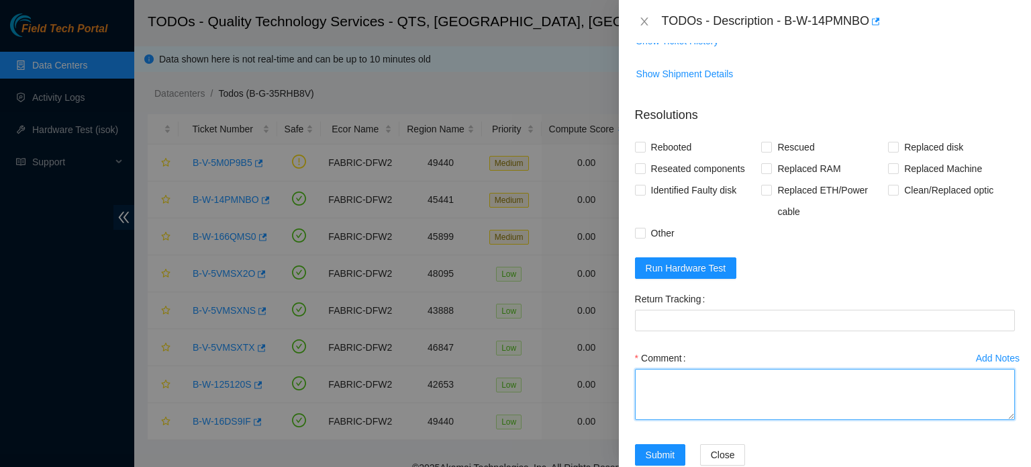
click at [671, 369] on textarea "Comment" at bounding box center [825, 394] width 380 height 51
paste textarea "Ticket: New SN: Bad SN:"
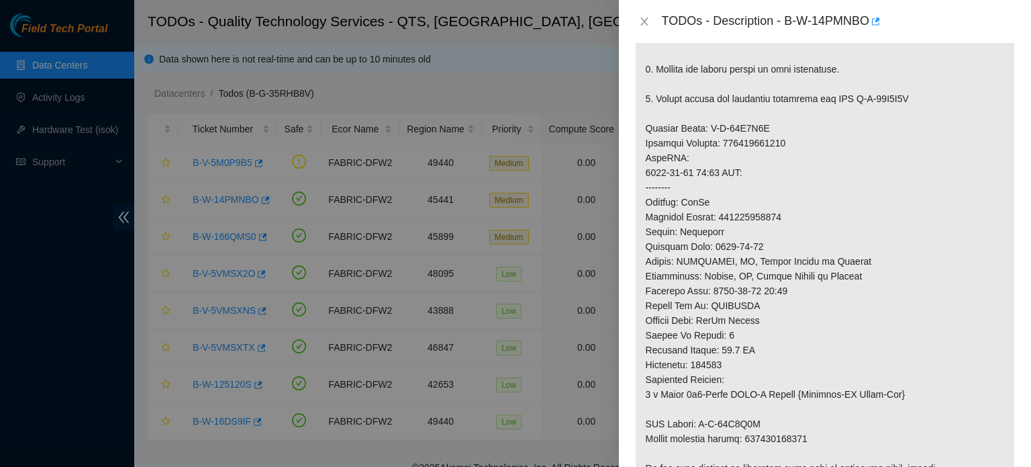
scroll to position [506, 0]
drag, startPoint x: 649, startPoint y: 98, endPoint x: 734, endPoint y: 96, distance: 85.3
click at [734, 96] on p at bounding box center [825, 144] width 379 height 744
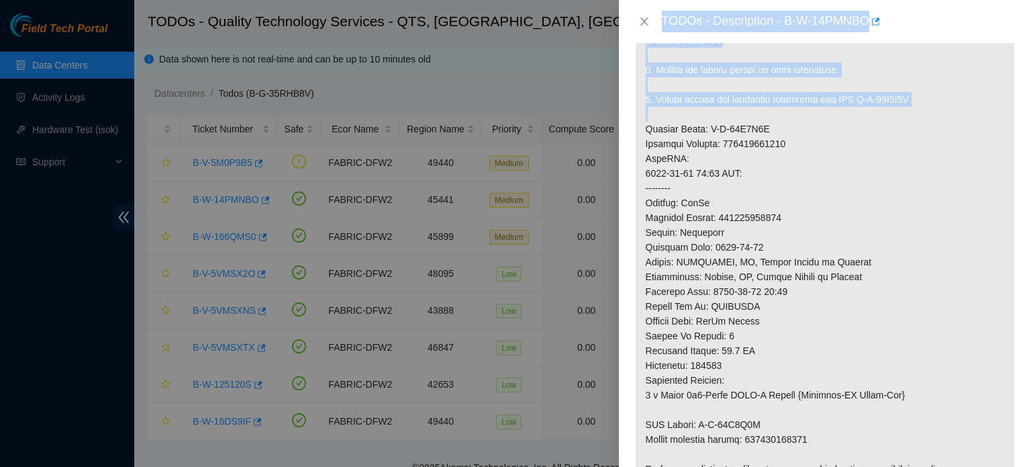
drag, startPoint x: 612, startPoint y: 105, endPoint x: 667, endPoint y: 88, distance: 56.9
click at [667, 88] on div "TODOs - Description - B-W-14PMNBO Problem Type Hardware Rack Number BU100 Machi…" at bounding box center [515, 233] width 1031 height 467
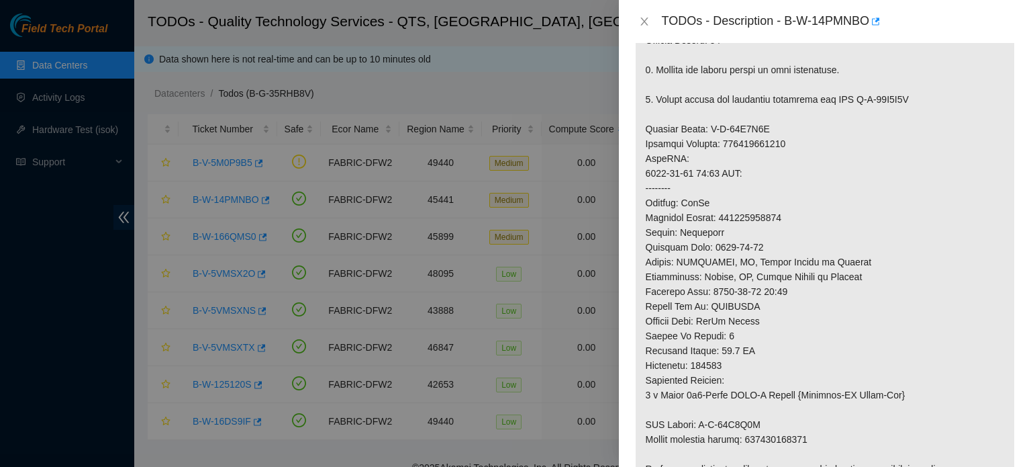
click at [656, 93] on p at bounding box center [825, 144] width 379 height 744
drag, startPoint x: 646, startPoint y: 95, endPoint x: 786, endPoint y: 115, distance: 141.0
click at [786, 115] on p at bounding box center [825, 144] width 379 height 744
copy p "Service Order: B-W-15B6O5O Tracking Numbers: 414739615944"
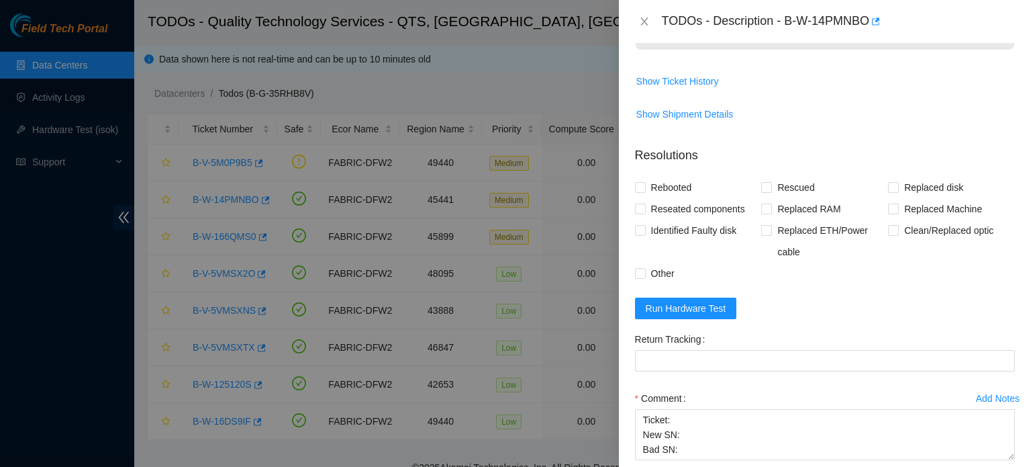
scroll to position [1012, 0]
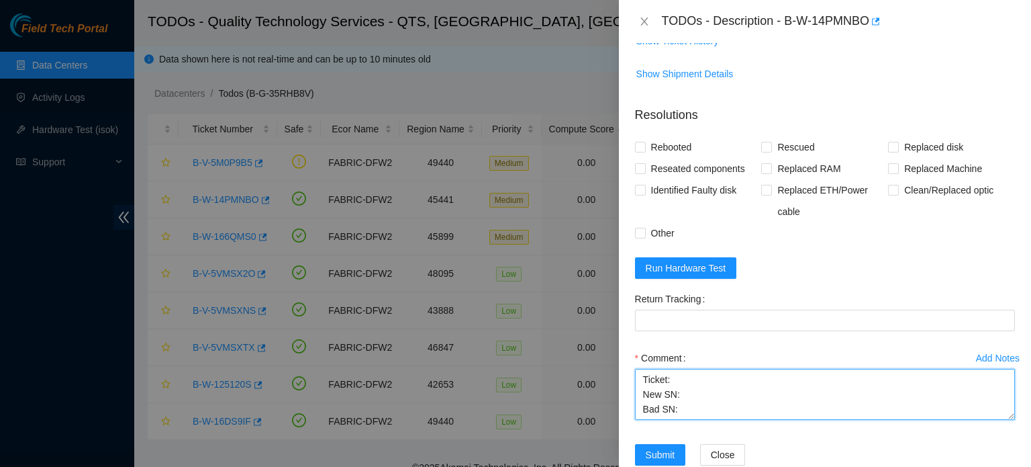
click at [661, 377] on textarea "Ticket: New SN: Bad SN:" at bounding box center [825, 394] width 380 height 51
paste textarea "Service Order: B-W-15B6O5O Tracking Numbers: 414739615944"
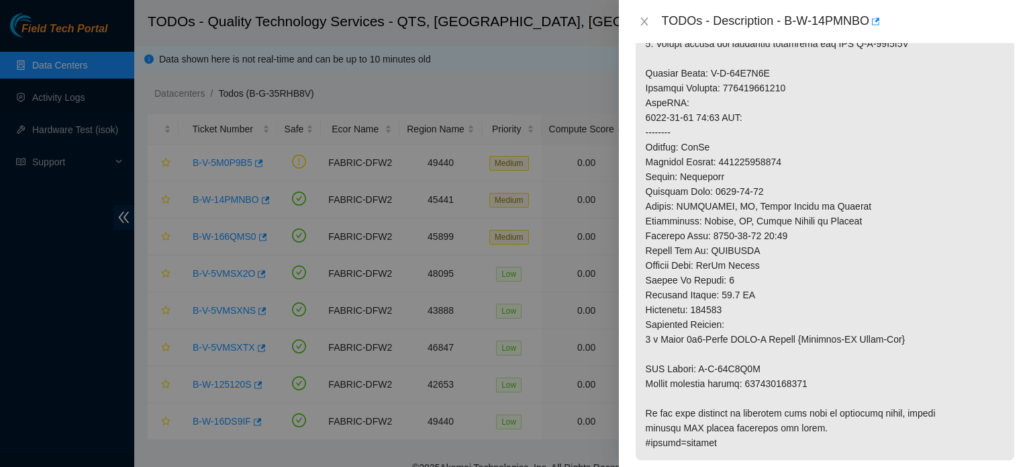
scroll to position [585, 0]
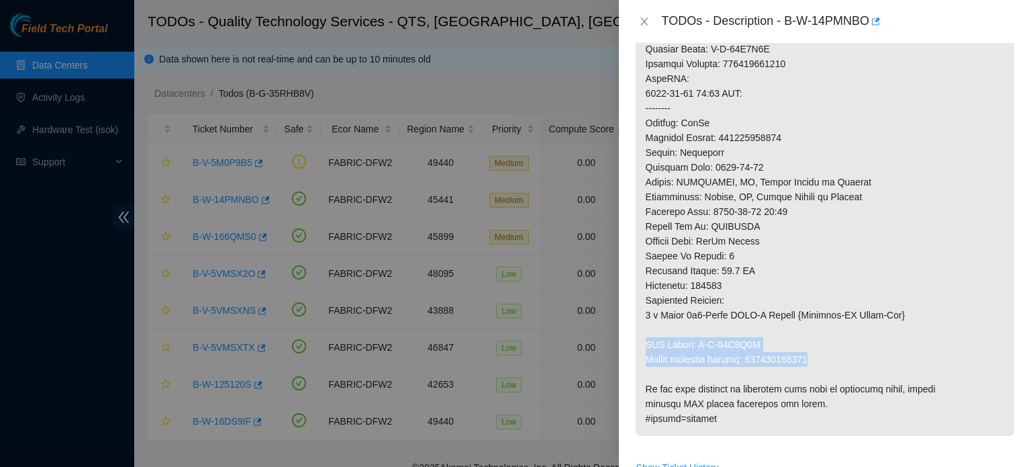
drag, startPoint x: 645, startPoint y: 314, endPoint x: 810, endPoint y: 332, distance: 166.8
click at [810, 332] on p at bounding box center [825, 64] width 379 height 744
copy p "RMA Return: B-W-15B6O5X Return tracking number: 473665214907"
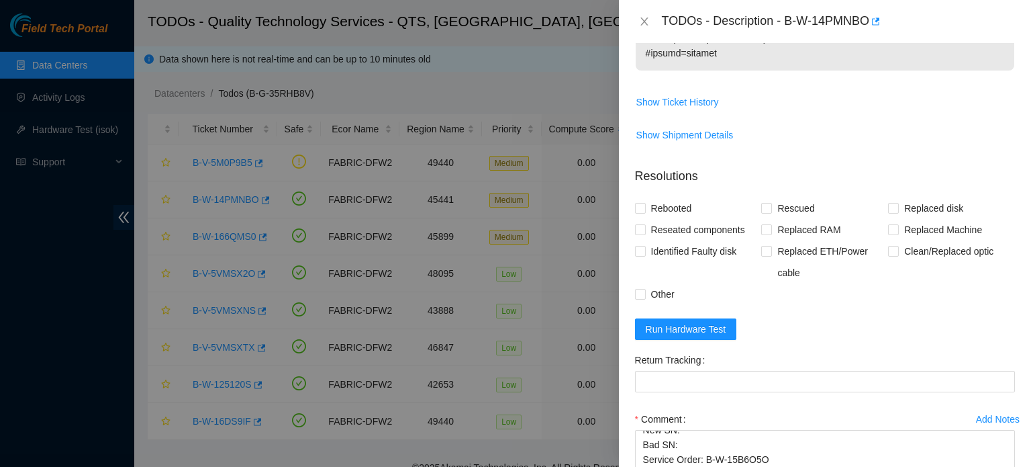
scroll to position [1012, 0]
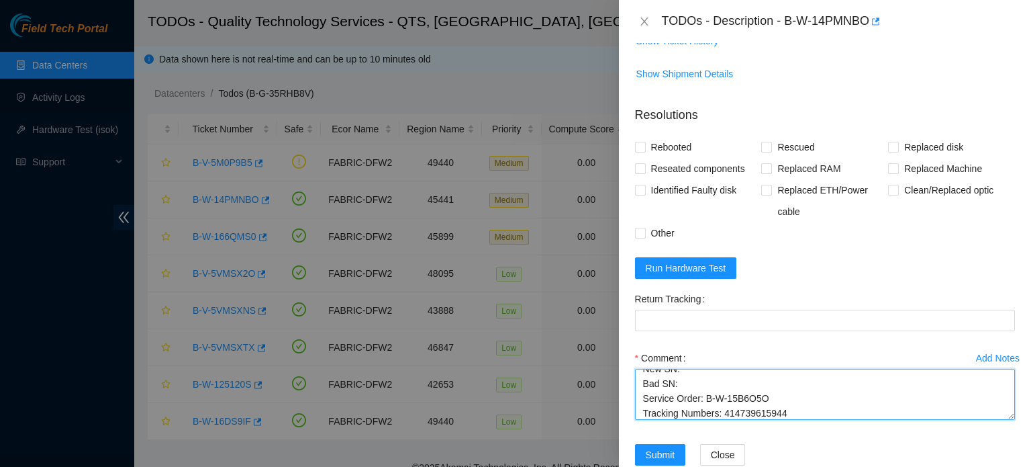
click at [787, 383] on textarea "Ticket: New SN: Bad SN: Service Order: B-W-15B6O5O Tracking Numbers: 4147396159…" at bounding box center [825, 394] width 380 height 51
paste textarea "RMA Return: B-W-15B6O5X Return tracking number: 473665214907"
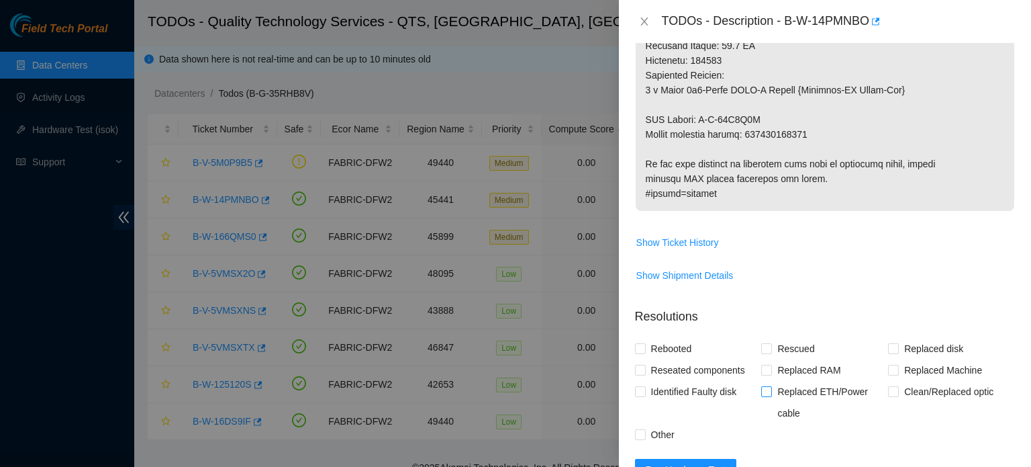
scroll to position [800, 0]
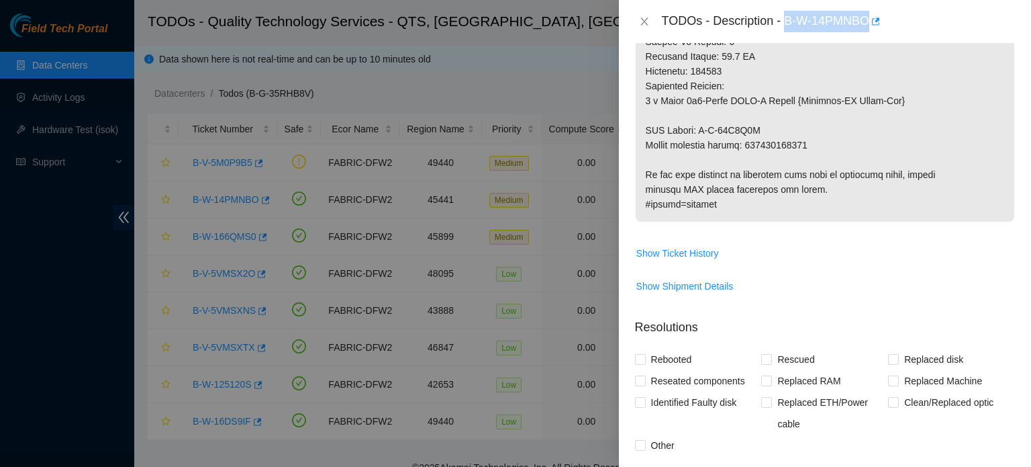
drag, startPoint x: 787, startPoint y: 19, endPoint x: 868, endPoint y: 23, distance: 81.3
click at [868, 23] on div "TODOs - Description - B-W-14PMNBO" at bounding box center [838, 21] width 353 height 21
copy div "B-W-14PMNBO"
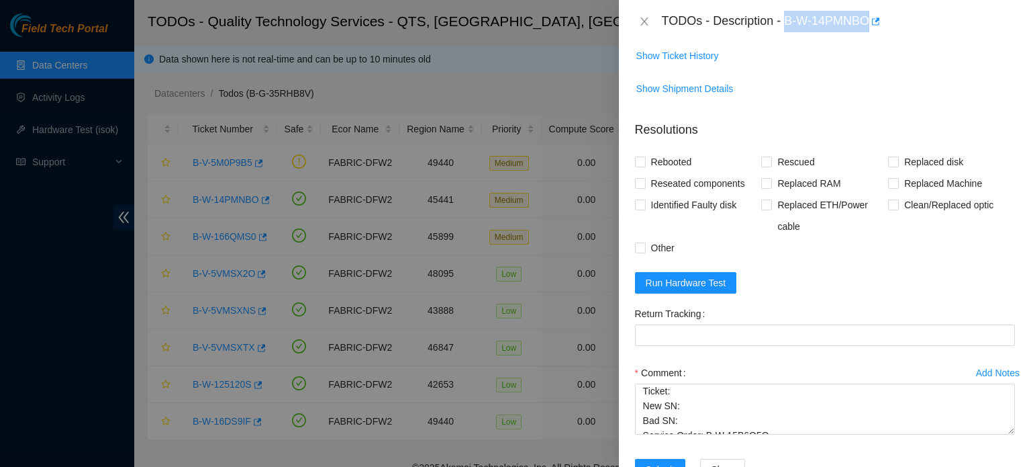
scroll to position [1012, 0]
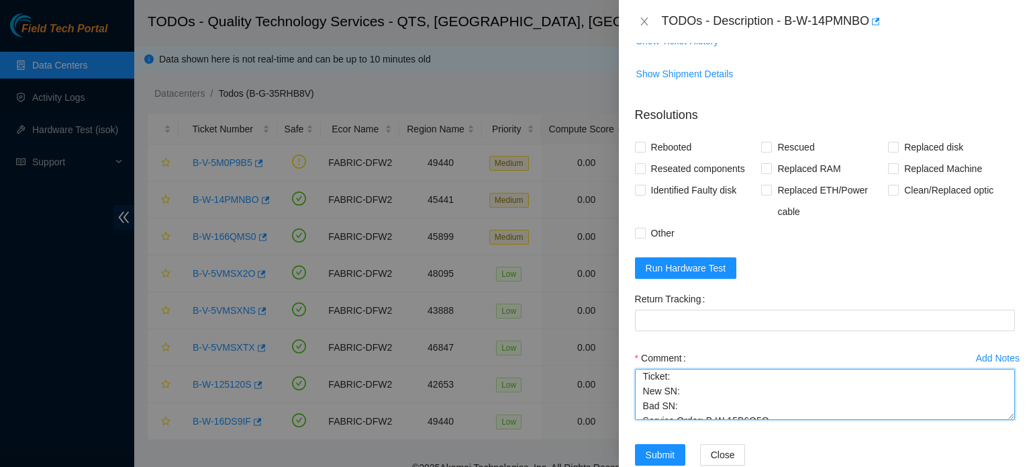
click at [671, 369] on textarea "Ticket: New SN: Bad SN: Service Order: B-W-15B6O5O Tracking Numbers: 4147396159…" at bounding box center [825, 394] width 380 height 51
paste textarea "B-W-14PMNBO"
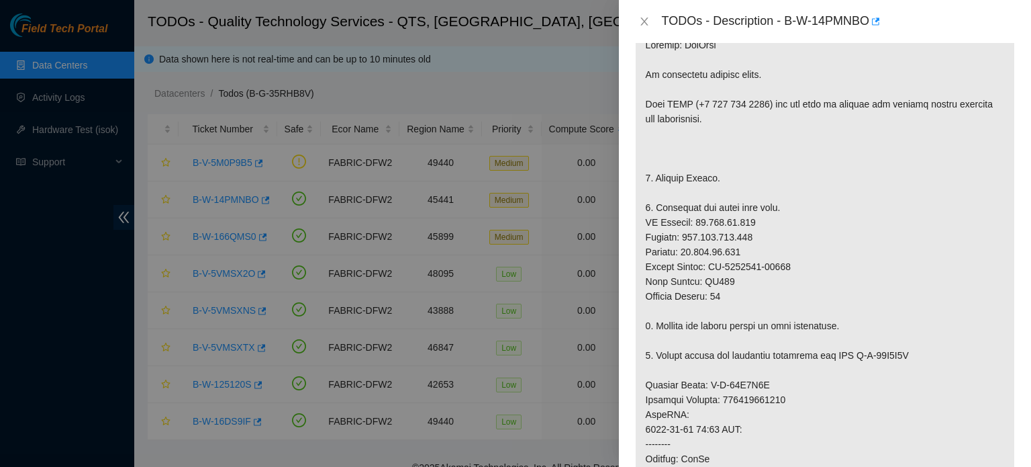
scroll to position [246, 0]
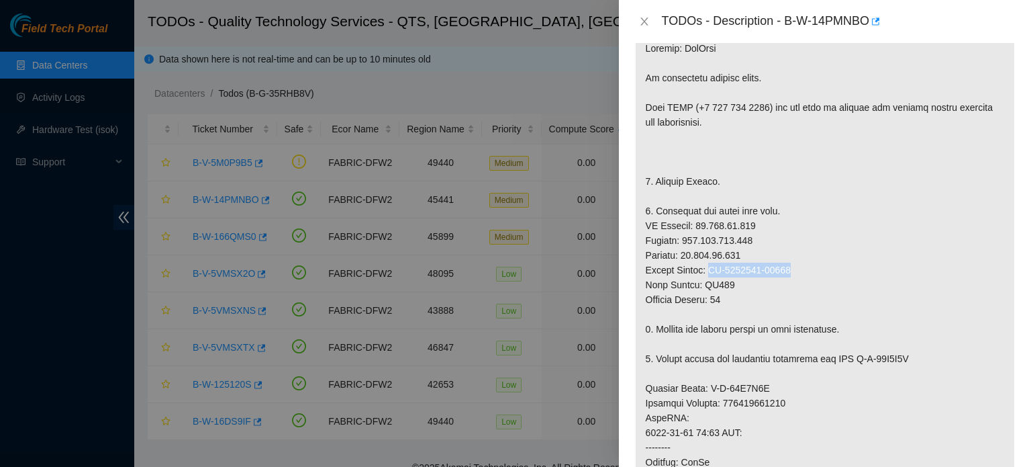
drag, startPoint x: 708, startPoint y: 238, endPoint x: 791, endPoint y: 242, distance: 82.7
click at [791, 242] on p at bounding box center [825, 403] width 379 height 744
copy p "CT-4210504-00198"
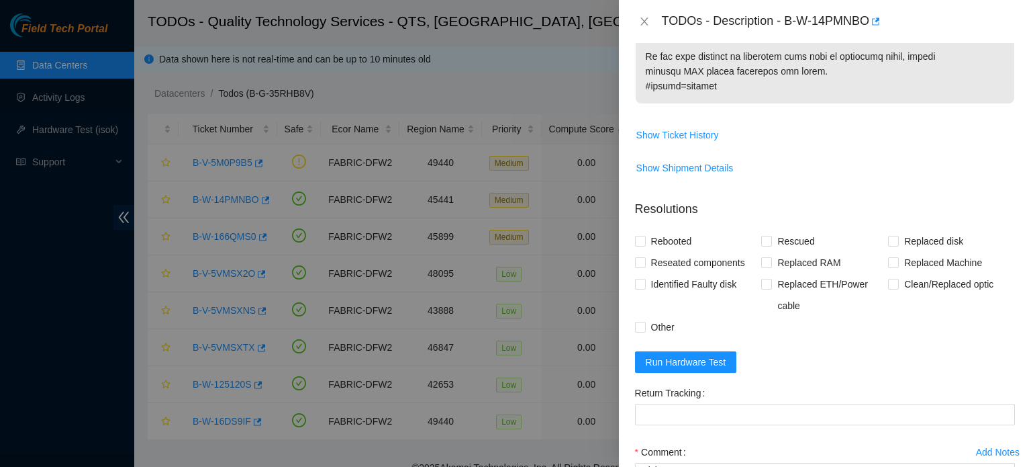
scroll to position [1012, 0]
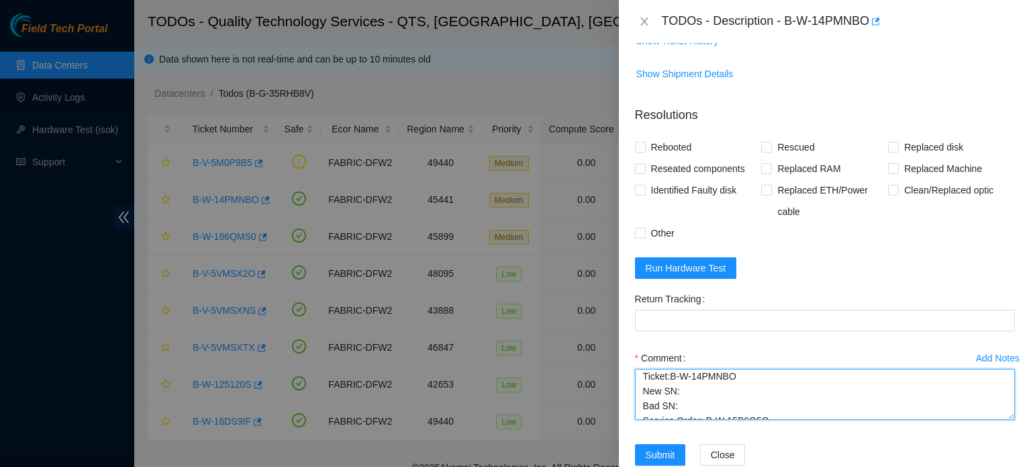
click at [687, 369] on textarea "Ticket:B-W-14PMNBO New SN: Bad SN: Service Order: B-W-15B6O5O Tracking Numbers:…" at bounding box center [825, 394] width 380 height 51
paste textarea "CT-4210504-00198"
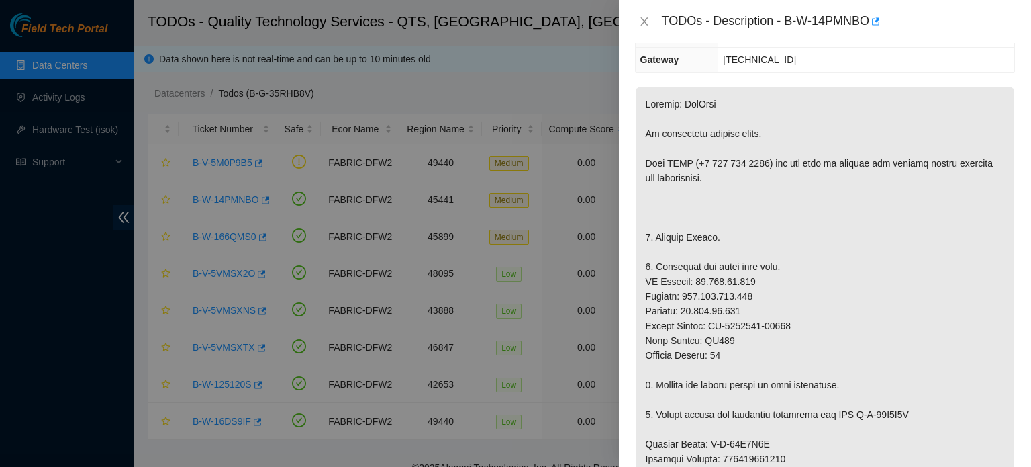
scroll to position [0, 0]
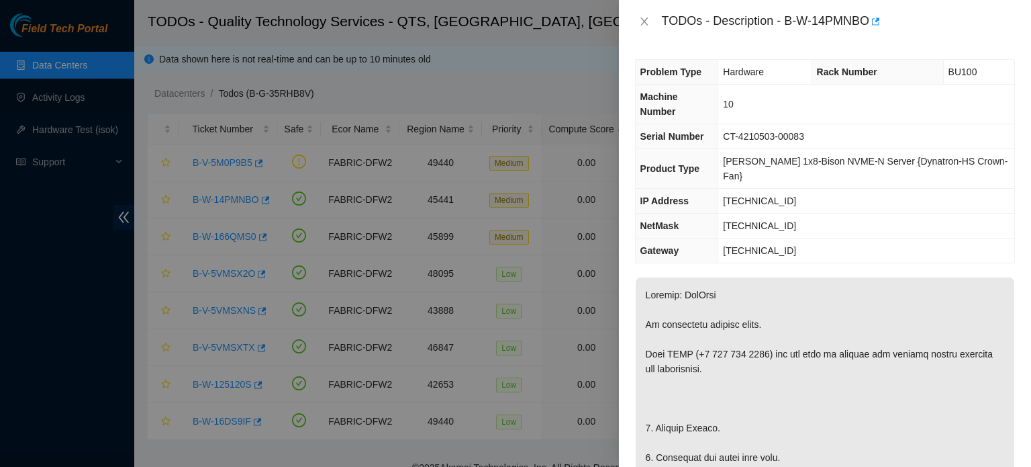
drag, startPoint x: 735, startPoint y: 123, endPoint x: 807, endPoint y: 124, distance: 71.8
drag, startPoint x: 807, startPoint y: 124, endPoint x: 738, endPoint y: 114, distance: 69.8
click at [738, 124] on td "CT-4210503-00083" at bounding box center [866, 136] width 296 height 25
click at [776, 131] on span "CT-4210503-00083" at bounding box center [763, 136] width 81 height 11
drag, startPoint x: 734, startPoint y: 120, endPoint x: 818, endPoint y: 122, distance: 83.9
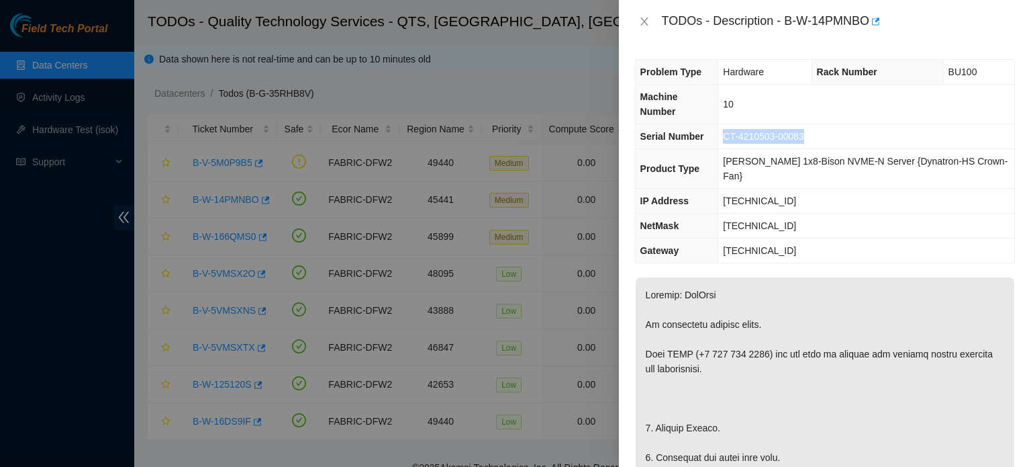
click at [818, 124] on td "CT-4210503-00083" at bounding box center [866, 136] width 296 height 25
copy span "CT-4210503-00083"
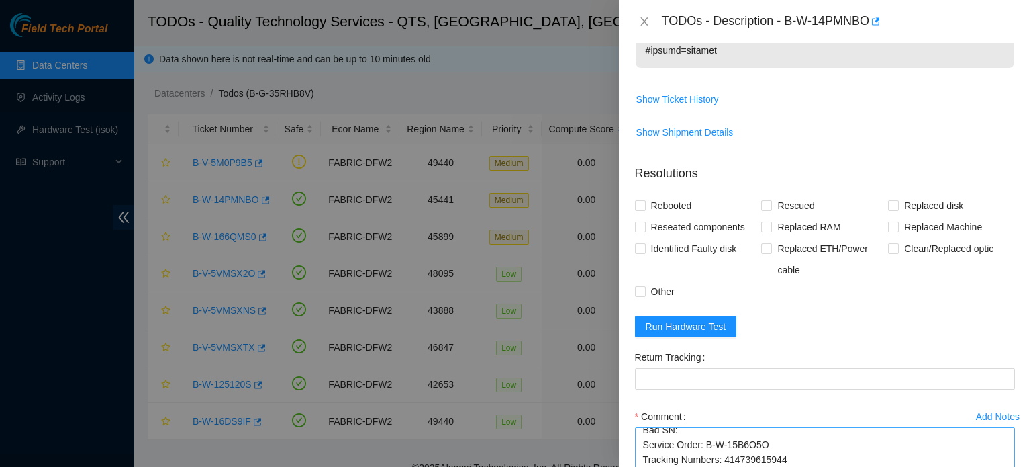
scroll to position [21, 0]
drag, startPoint x: 678, startPoint y: 418, endPoint x: 845, endPoint y: 420, distance: 166.5
drag, startPoint x: 845, startPoint y: 420, endPoint x: 661, endPoint y: 420, distance: 183.3
click at [661, 427] on textarea "Ticket:B-W-14PMNBO New SN:CT-4210504-00198 Bad SN: Service Order: B-W-15B6O5O T…" at bounding box center [825, 452] width 380 height 51
click at [685, 427] on textarea "Ticket:B-W-14PMNBO New SN:CT-4210504-00198 Bad SN: Service Order: B-W-15B6O5O T…" at bounding box center [825, 452] width 380 height 51
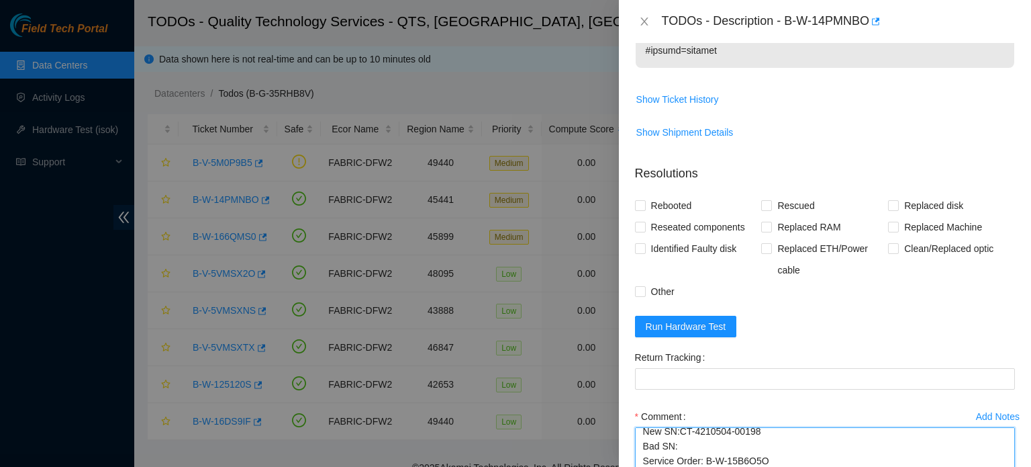
paste textarea "CT-4210503-00083"
click at [677, 427] on textarea "Ticket:B-W-14PMNBO New SN:CT-4210504-00198 Bad SN:CT-4210503-00083 Service Orde…" at bounding box center [825, 452] width 380 height 51
click at [674, 427] on textarea "Ticket:B-W-14PMNBO New SN: CT-4210504-00198 Bad SN:CT-4210503-00083 Service Ord…" at bounding box center [825, 452] width 380 height 51
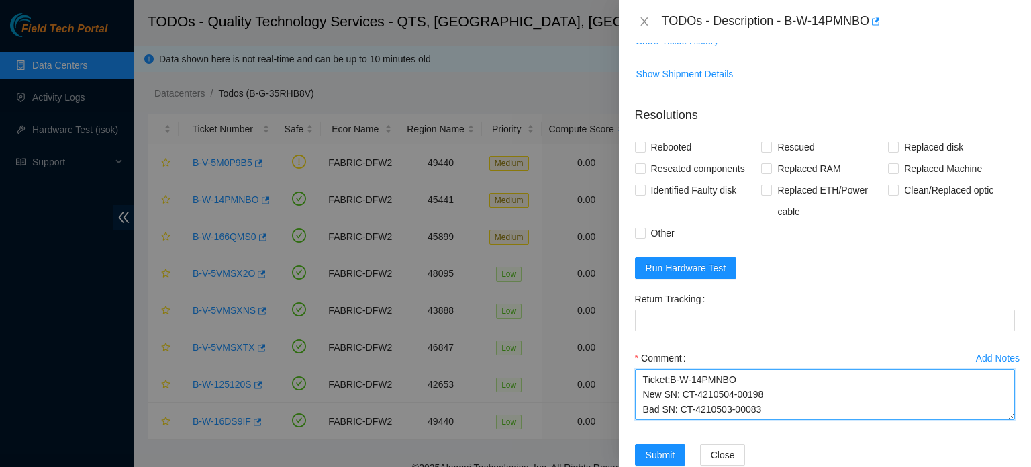
scroll to position [5, 0]
click at [671, 369] on textarea "Ticket:B-W-14PMNBO New SN: CT-4210504-00198 Bad SN: CT-4210503-00083 Service Or…" at bounding box center [825, 394] width 380 height 51
click at [773, 377] on textarea "Ticket: B-W-14PMNBO New SN: CT-4210504-00198 Bad SN: CT-4210503-00083 Service O…" at bounding box center [825, 394] width 380 height 51
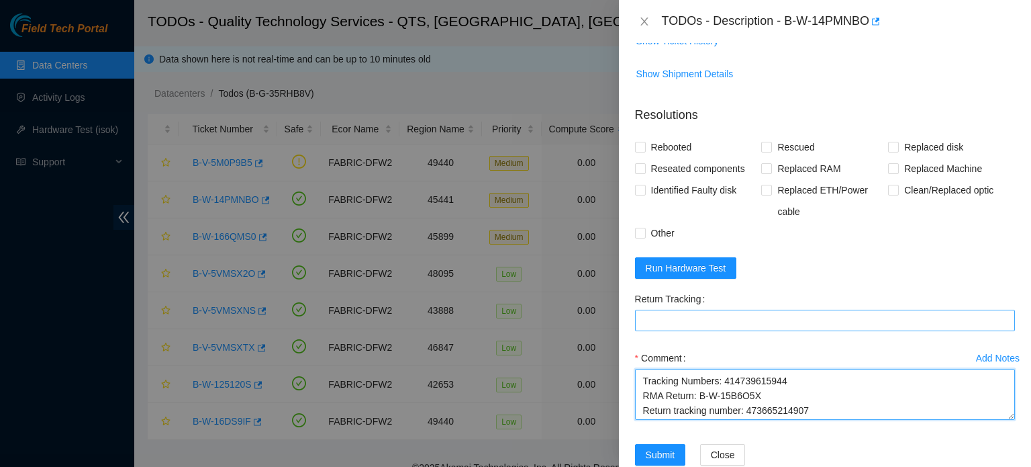
type textarea "Ticket: B-W-14PMNBO New SN: CT-4210504-00198 Bad SN: CT-4210503-00083 Service O…"
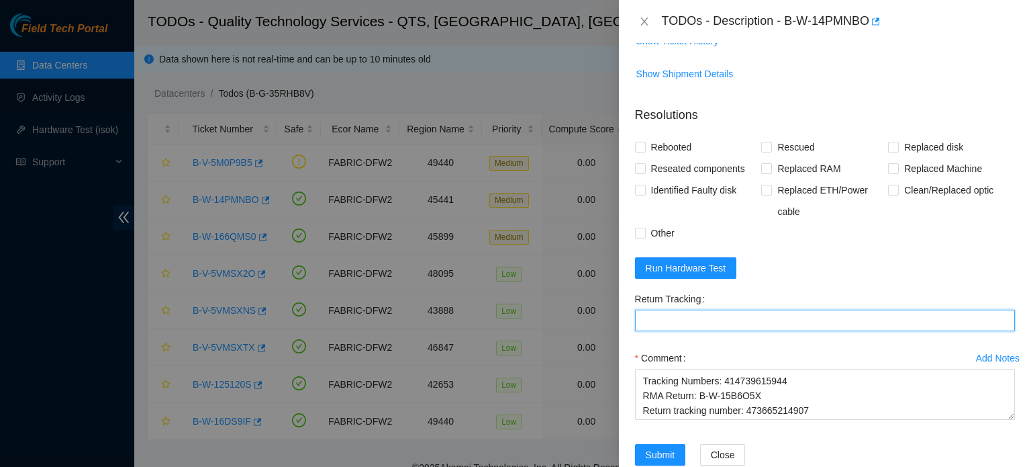
click at [747, 310] on Tracking "Return Tracking" at bounding box center [825, 320] width 380 height 21
paste Tracking "473665214907"
type Tracking "473665214907"
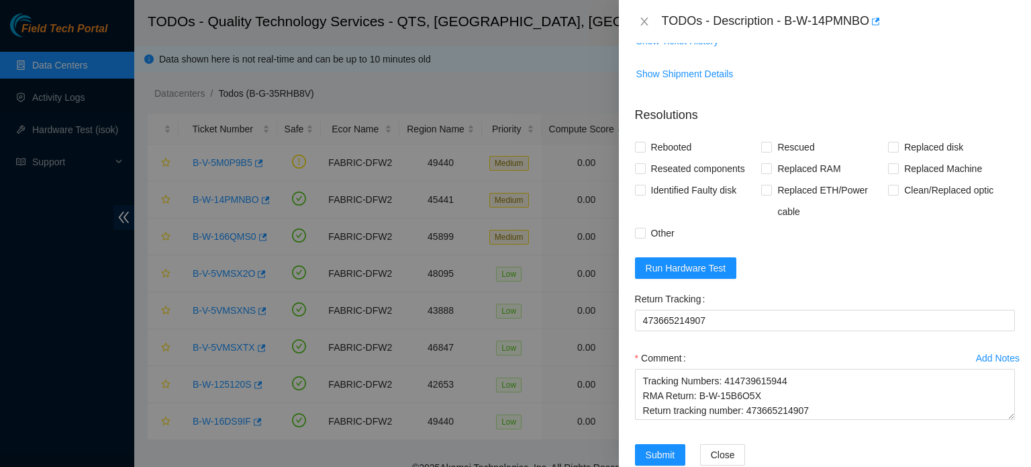
click at [901, 199] on div "Rebooted Rescued Replaced disk Reseated components Replaced RAM Replaced Machin…" at bounding box center [825, 189] width 380 height 107
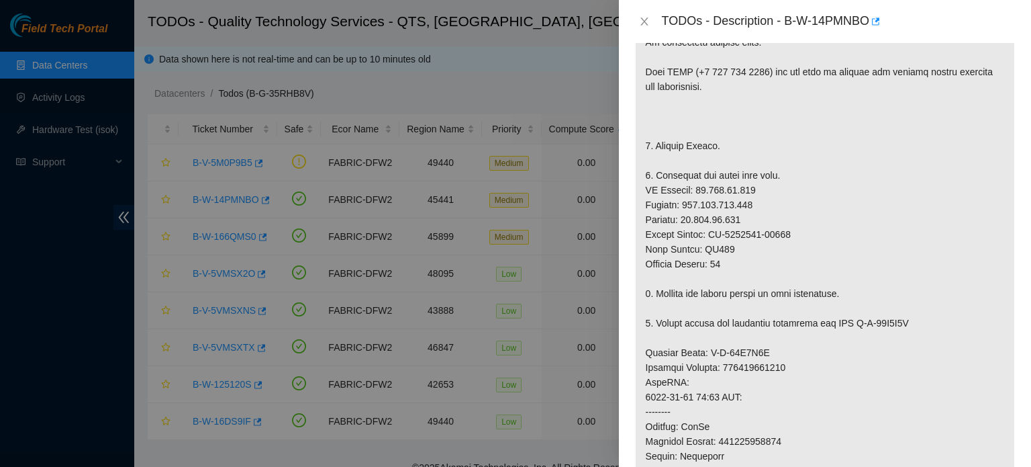
scroll to position [284, 0]
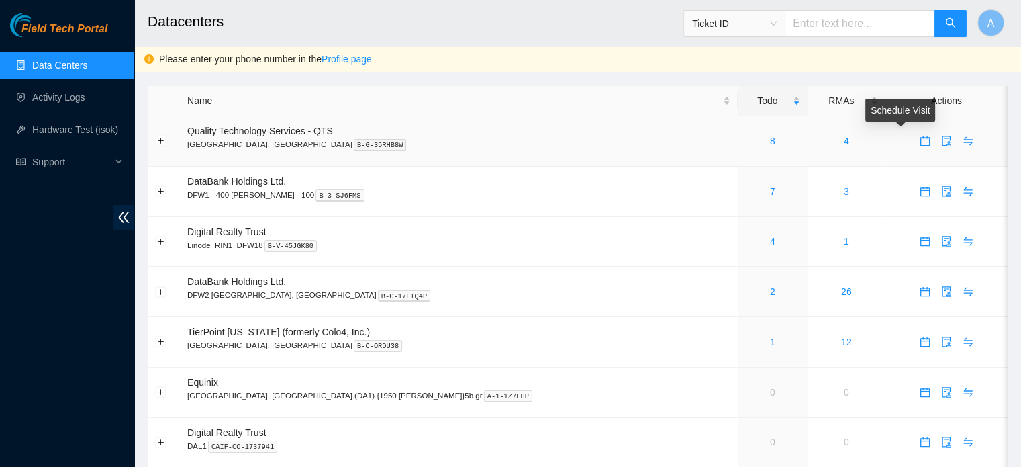
click at [920, 140] on icon "calendar" at bounding box center [925, 141] width 11 height 11
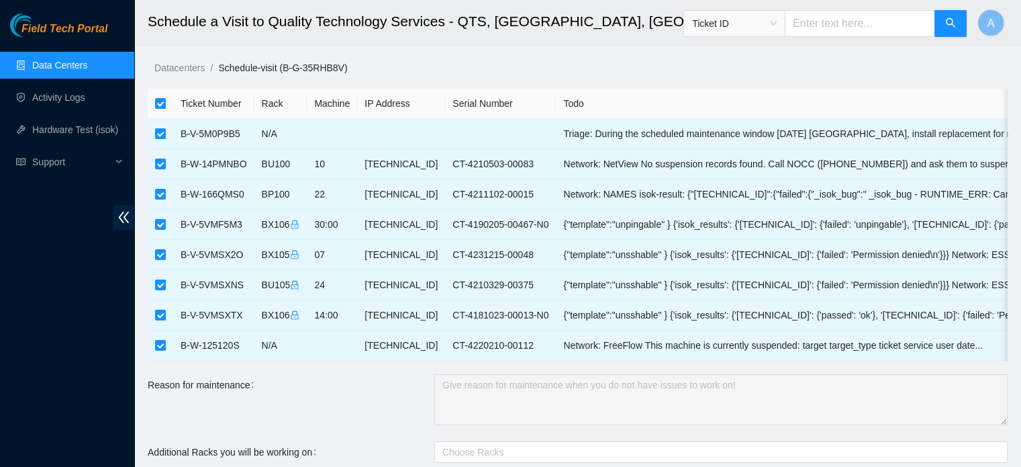
click at [161, 106] on input "checkbox" at bounding box center [160, 103] width 11 height 11
checkbox input "false"
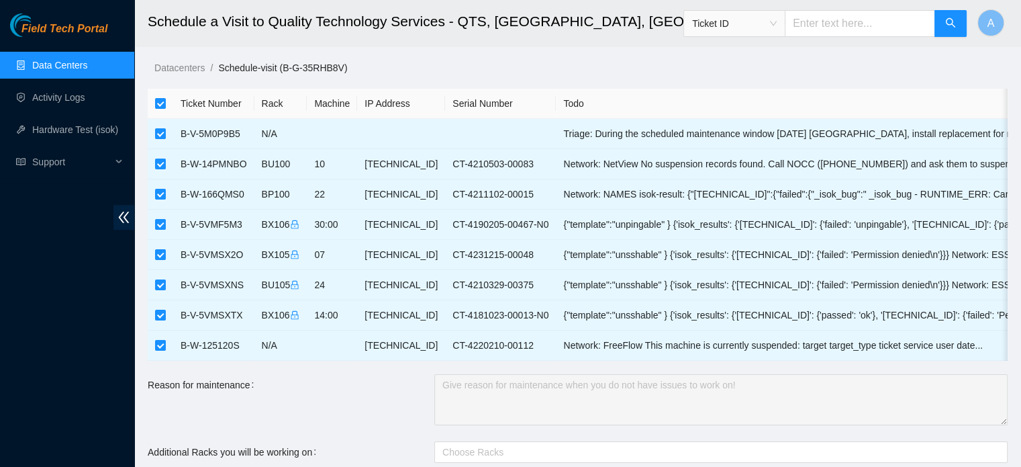
checkbox input "false"
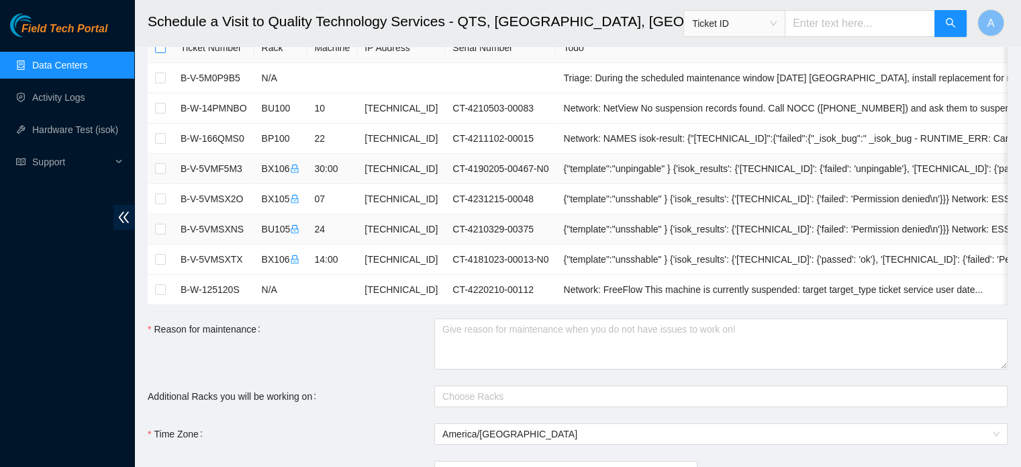
scroll to position [54, 0]
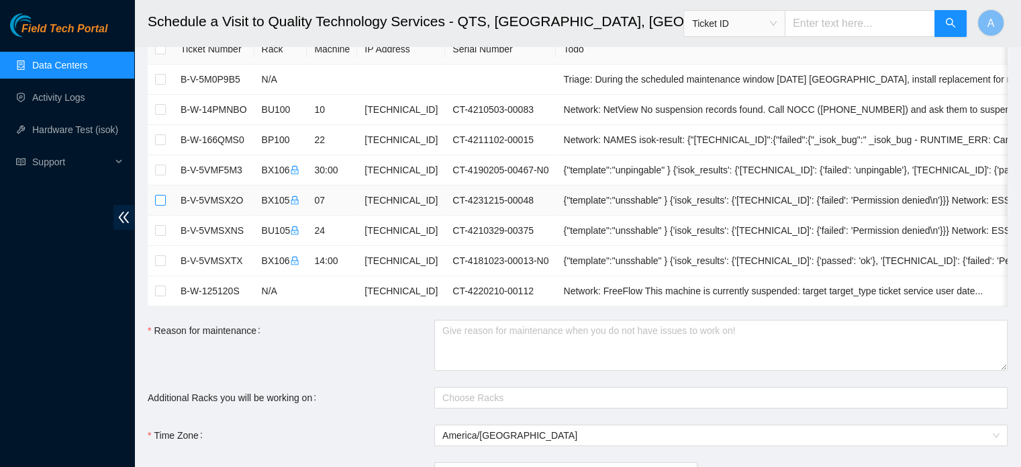
click at [158, 201] on input "checkbox" at bounding box center [160, 200] width 11 height 11
checkbox input "true"
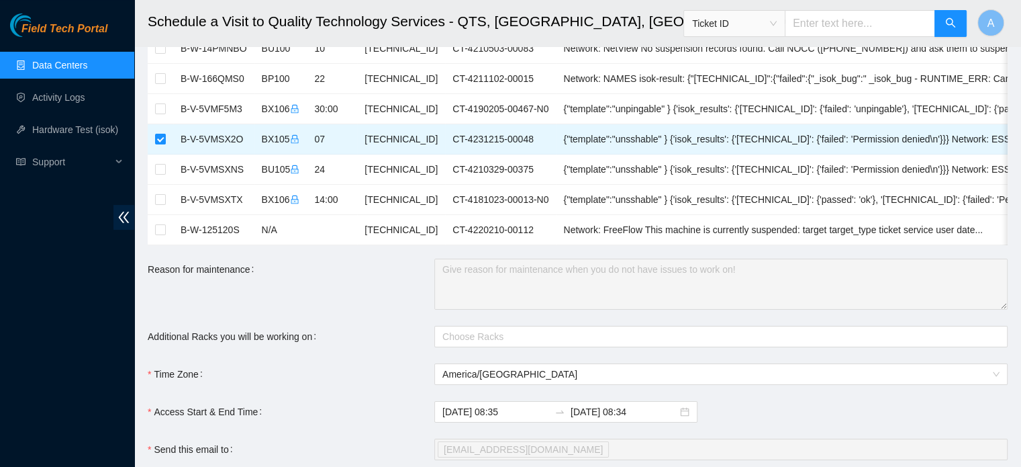
scroll to position [166, 0]
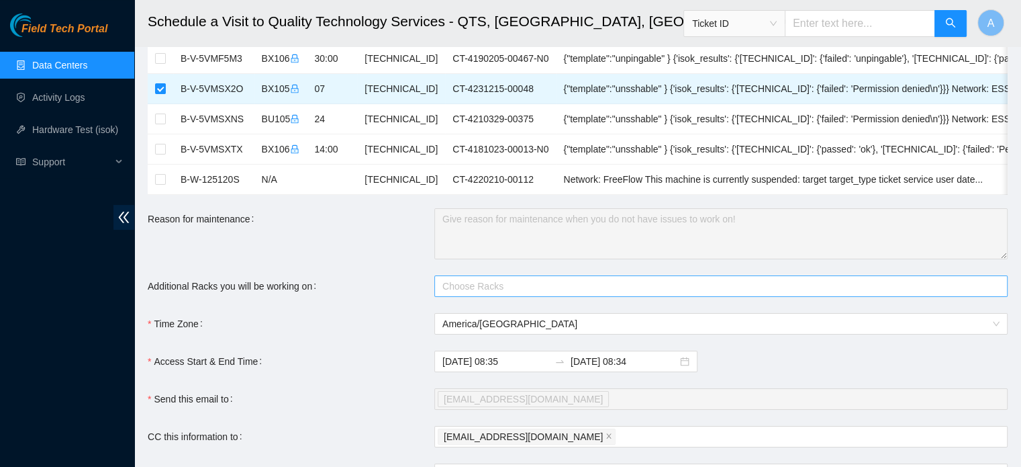
click at [470, 294] on div at bounding box center [714, 286] width 553 height 16
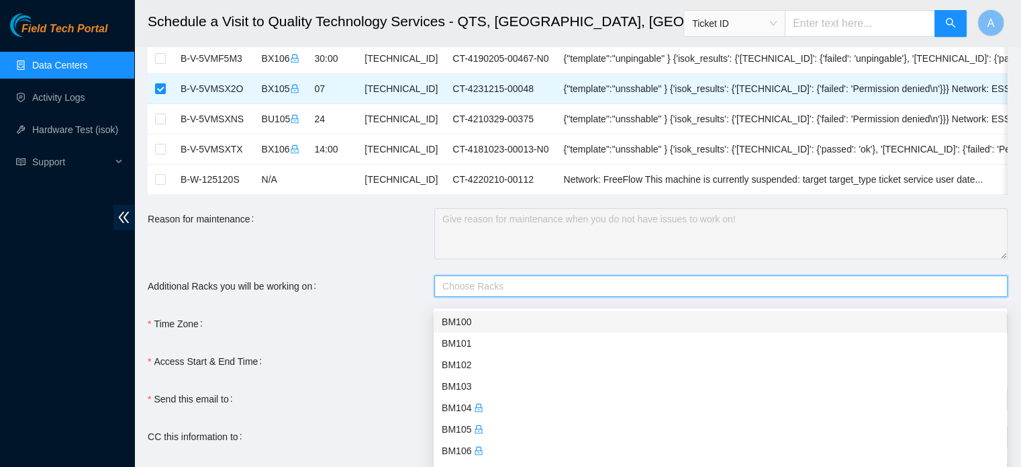
click at [399, 252] on div "Reason for maintenance" at bounding box center [291, 233] width 287 height 51
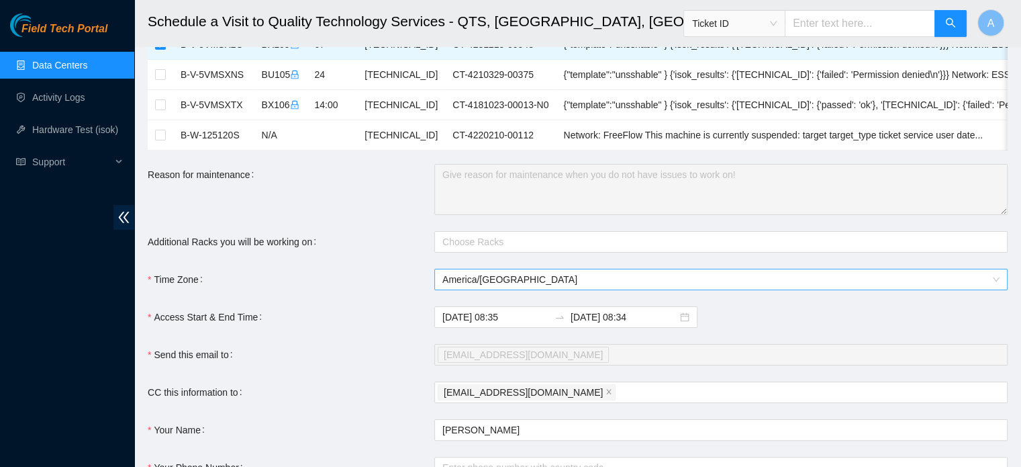
scroll to position [211, 0]
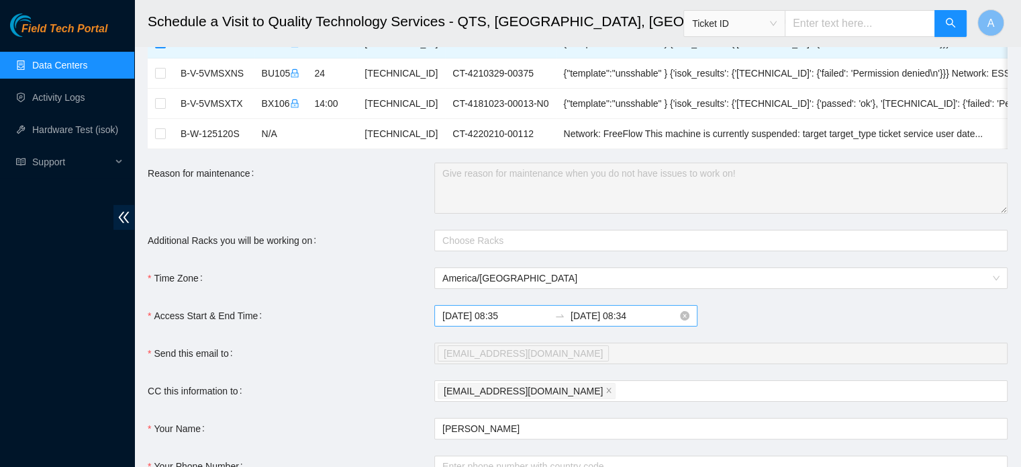
click at [617, 322] on input "2025-09-19 08:34" at bounding box center [624, 315] width 107 height 15
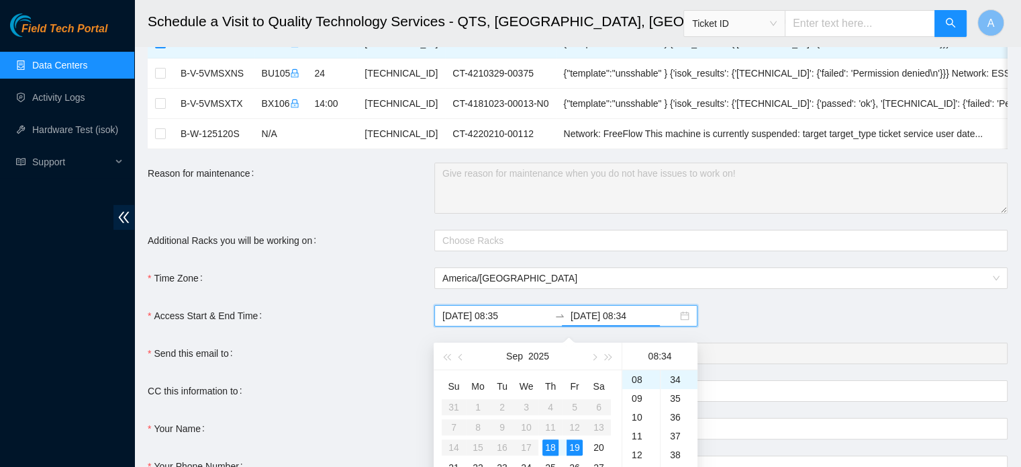
scroll to position [301, 0]
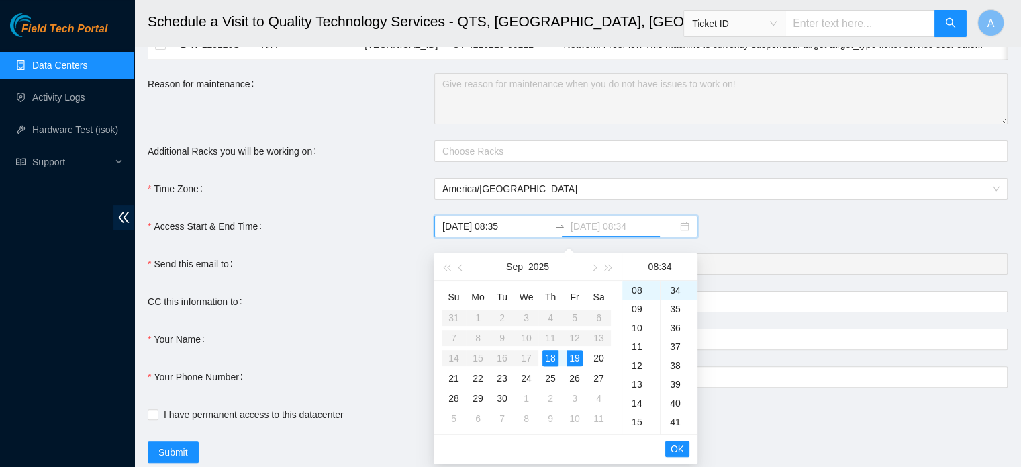
click at [551, 357] on div "18" at bounding box center [550, 358] width 16 height 16
click at [636, 296] on div "23" at bounding box center [641, 297] width 38 height 19
type input "2025-09-18 23:34"
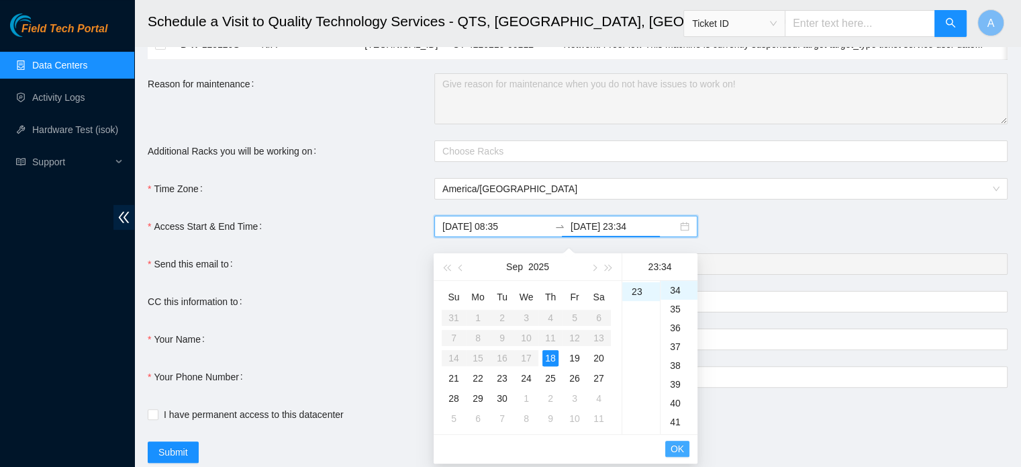
click at [683, 449] on span "OK" at bounding box center [677, 448] width 13 height 15
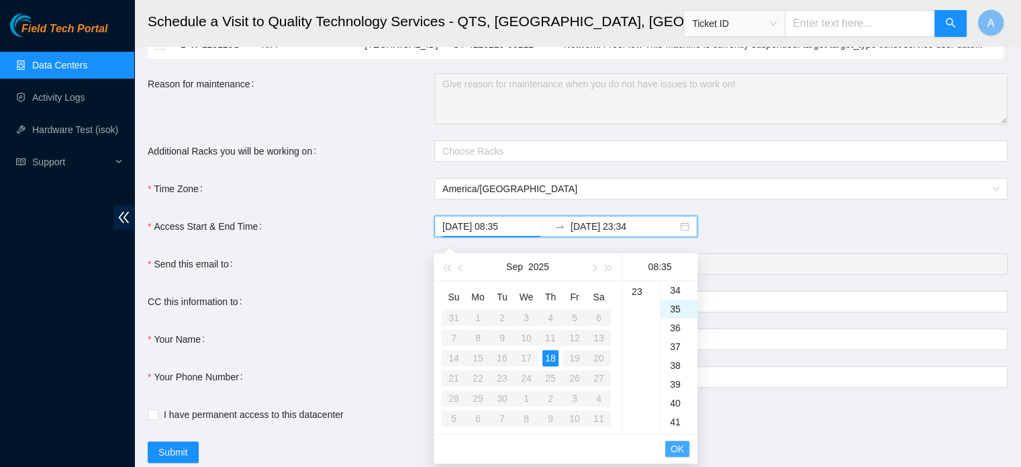
scroll to position [658, 0]
click at [683, 449] on span "OK" at bounding box center [677, 448] width 13 height 15
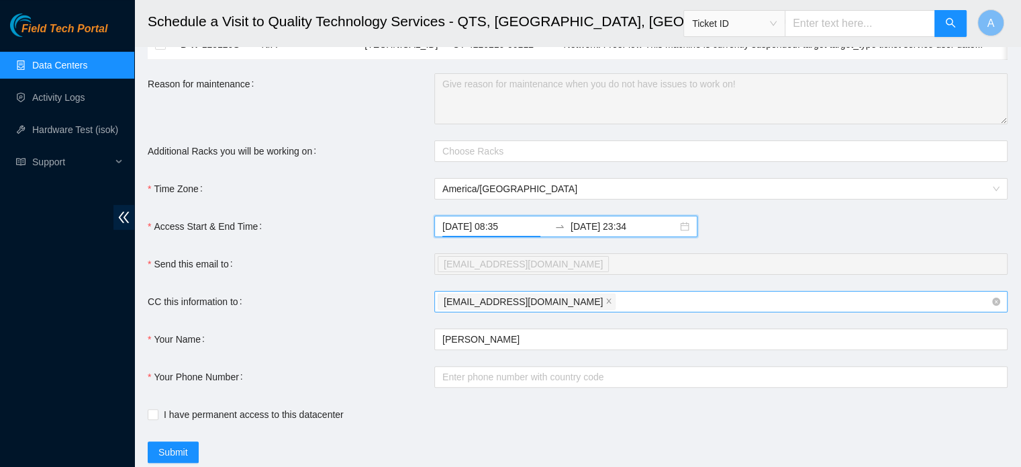
click at [587, 309] on div "austinsilva0904@gmail.com" at bounding box center [714, 301] width 553 height 19
paste input "fts-dfw@akamai.com"
type input "fts-dfw@akamai.com"
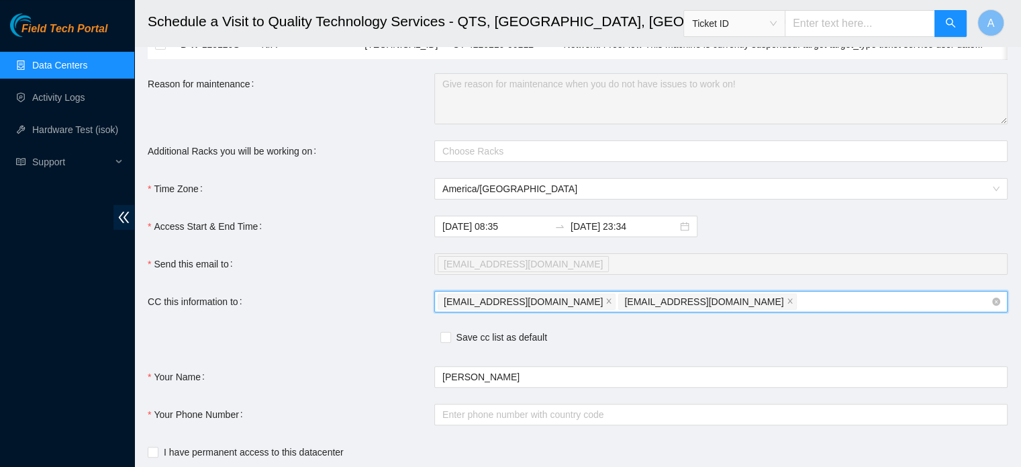
paste input "nie-hivemind@akamai.com"
type input "nie-hivemind@akamai.com"
click at [709, 348] on div "Save cc list as default" at bounding box center [434, 339] width 573 height 19
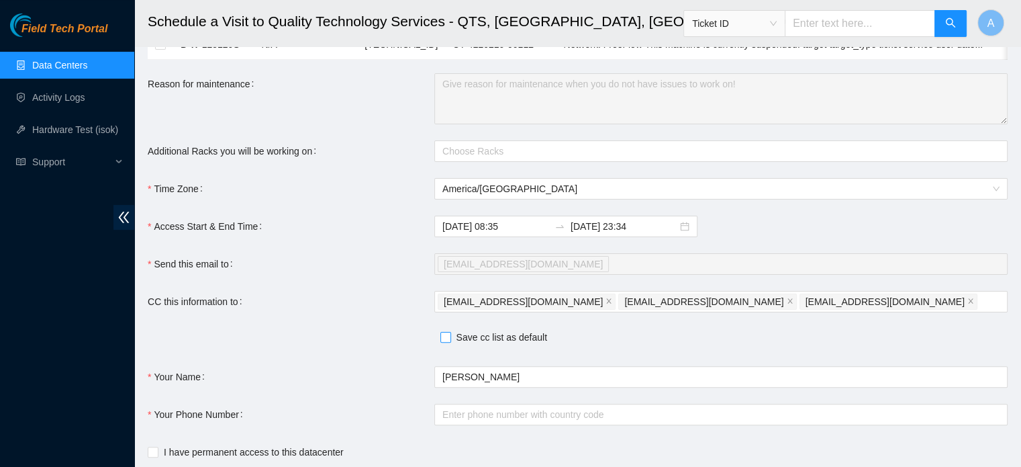
click at [448, 341] on input "Save cc list as default" at bounding box center [444, 336] width 9 height 9
checkbox input "true"
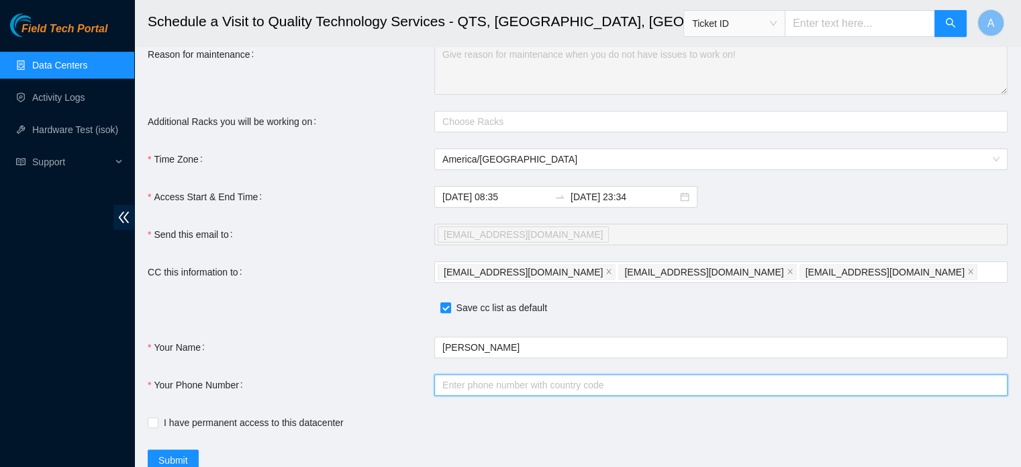
click at [500, 389] on input "Your Phone Number" at bounding box center [720, 384] width 573 height 21
type input "+17148721012"
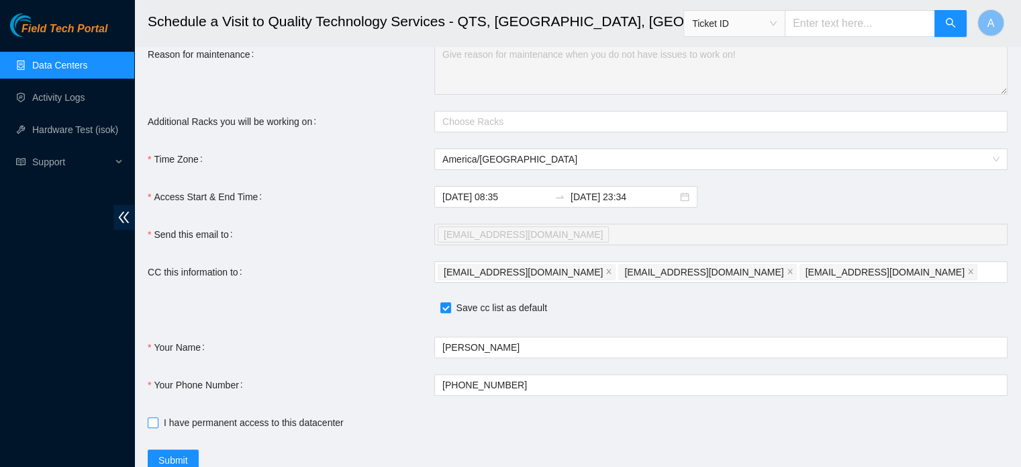
click at [165, 429] on span "I have permanent access to this datacenter" at bounding box center [253, 422] width 191 height 15
click at [157, 426] on input "I have permanent access to this datacenter" at bounding box center [152, 421] width 9 height 9
checkbox input "true"
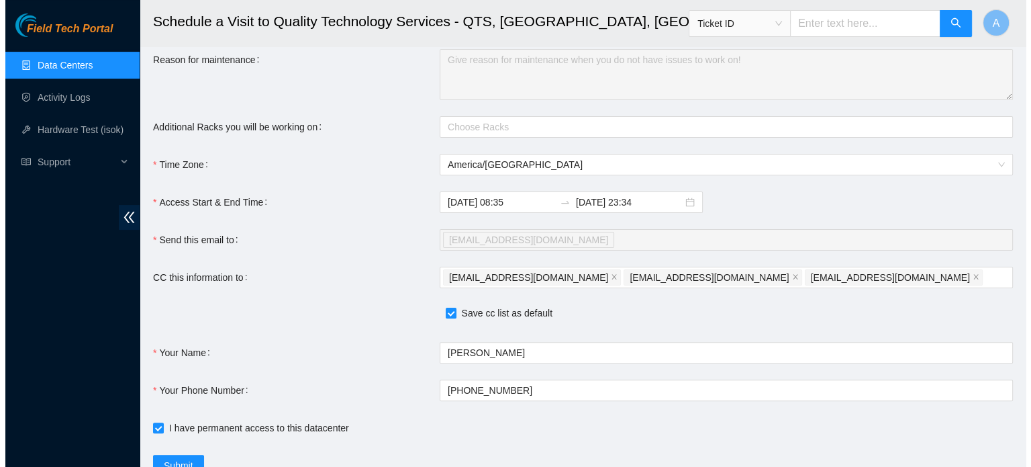
scroll to position [387, 0]
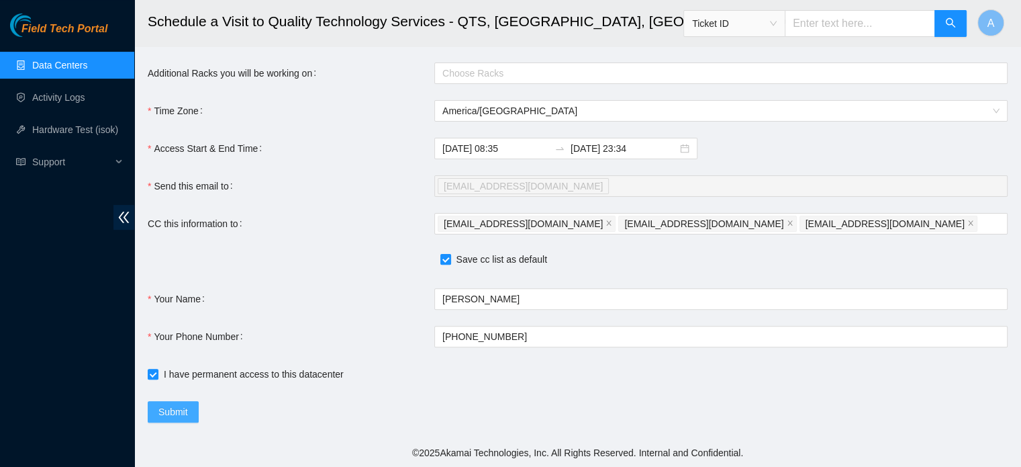
click at [175, 412] on span "Submit" at bounding box center [173, 411] width 30 height 15
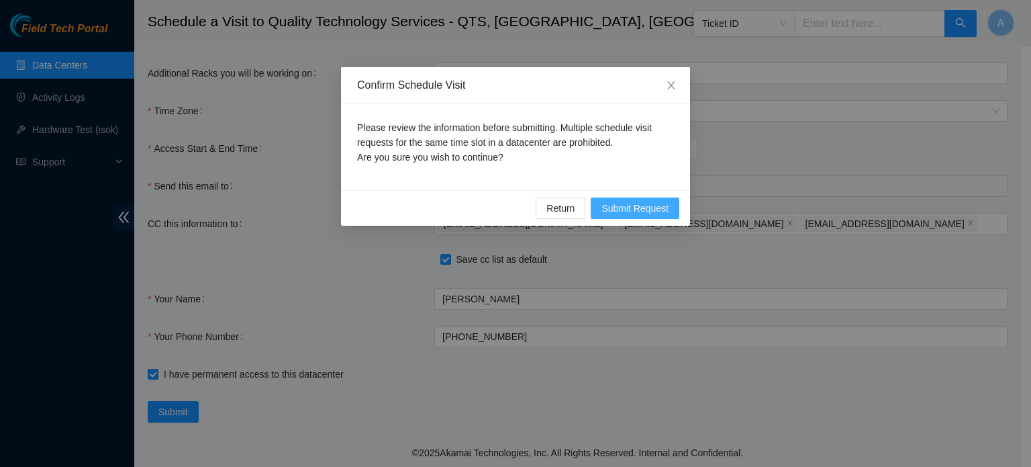
click at [640, 205] on span "Submit Request" at bounding box center [635, 208] width 67 height 15
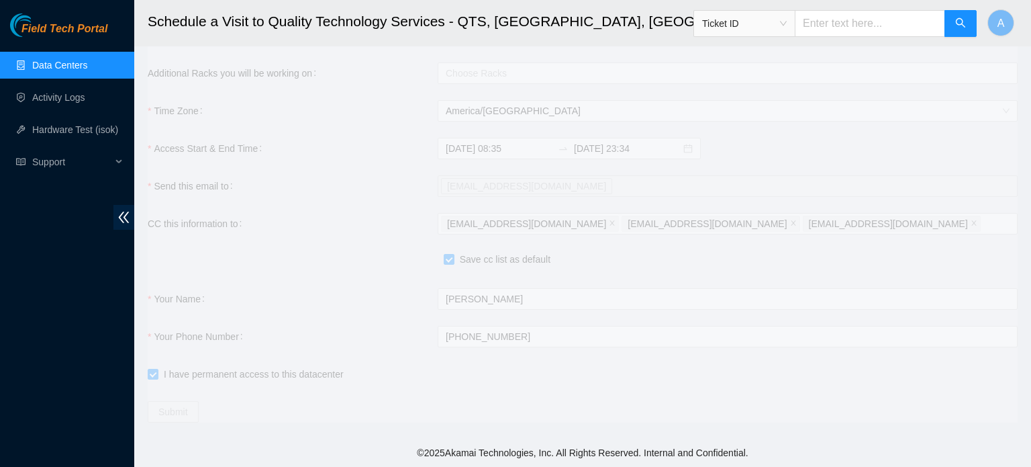
type input "2025-09-18 08:37"
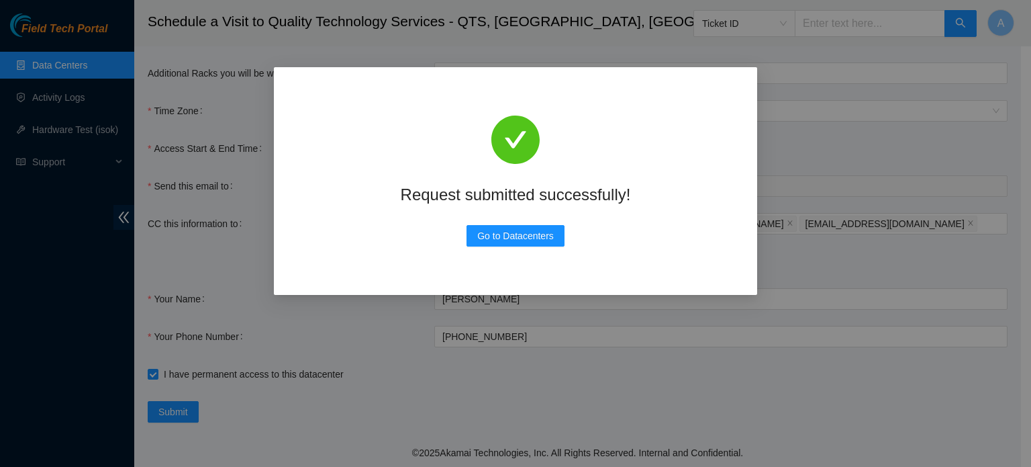
click at [749, 310] on div "Request submitted successfully! Go to Datacenters" at bounding box center [515, 233] width 1031 height 467
click at [489, 228] on span "Go to Datacenters" at bounding box center [515, 235] width 77 height 15
